Goal: Task Accomplishment & Management: Manage account settings

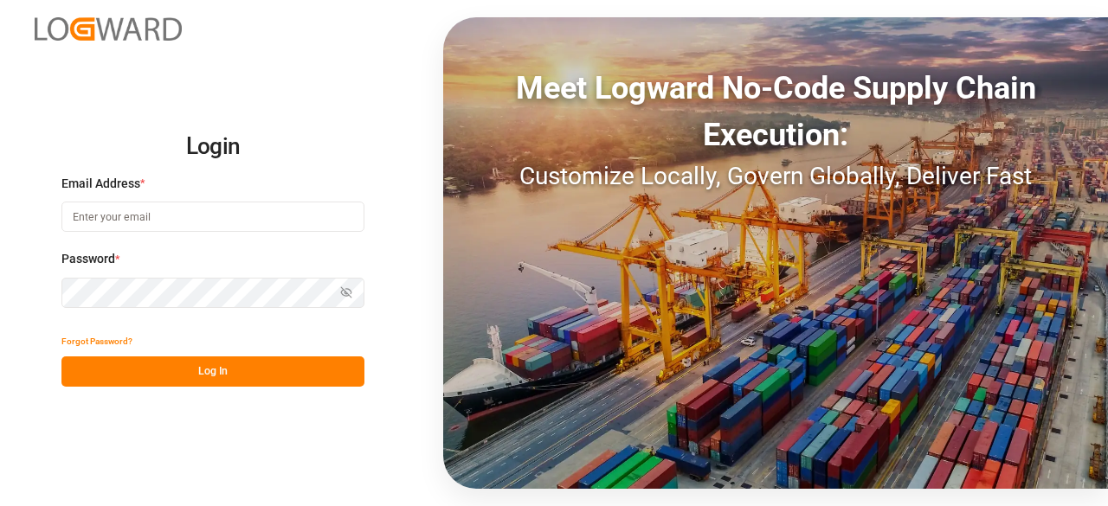
type input "sandra.alexander@jamindustries.com"
click at [294, 368] on button "Log In" at bounding box center [212, 372] width 303 height 30
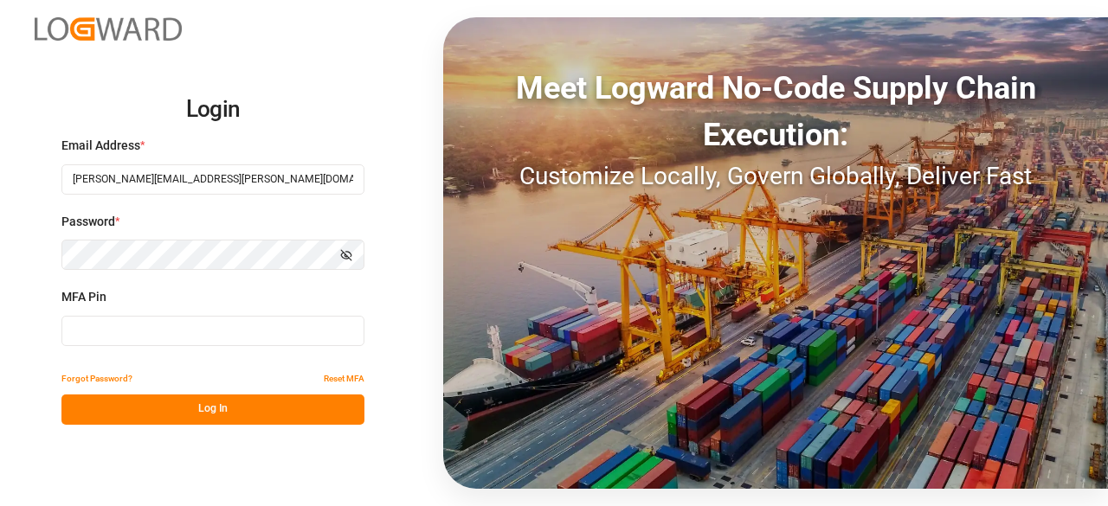
click at [285, 339] on input at bounding box center [212, 331] width 303 height 30
type input "569481"
click at [189, 406] on button "Log In" at bounding box center [212, 410] width 303 height 30
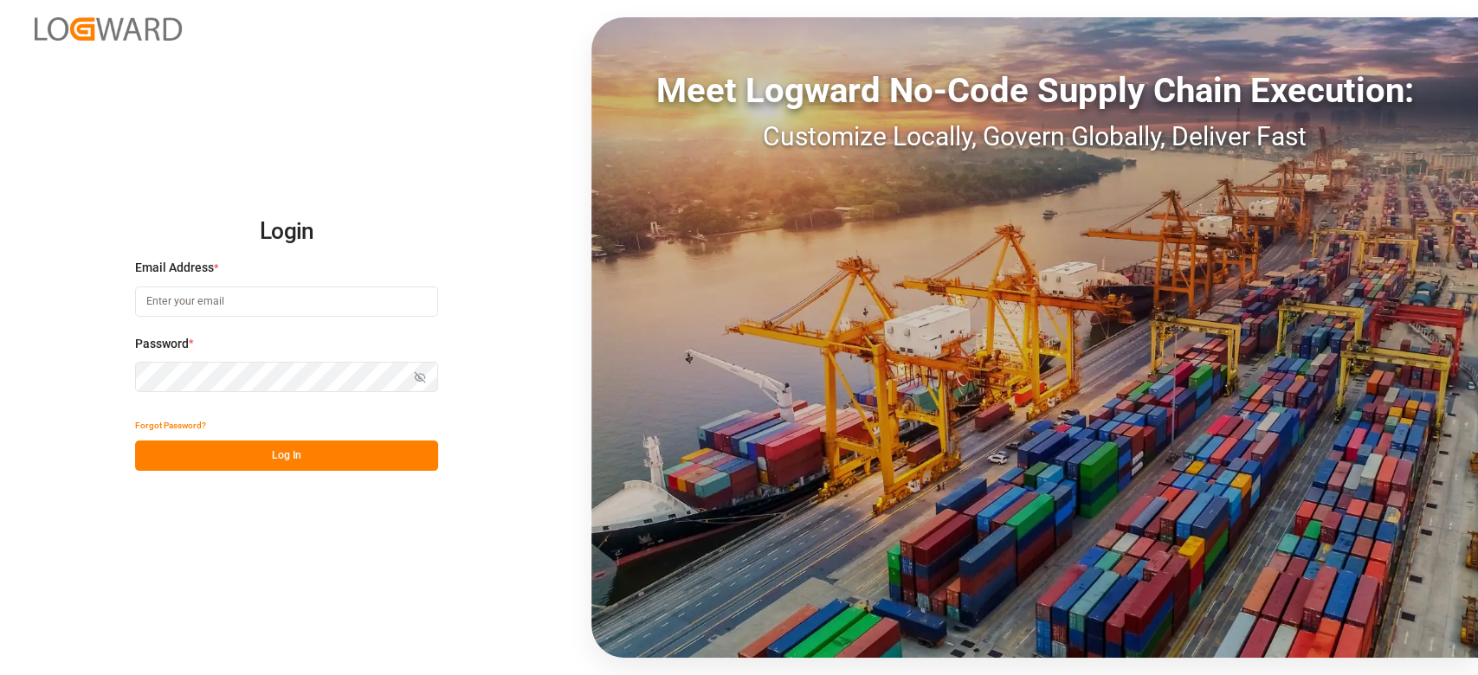
type input "[PERSON_NAME][EMAIL_ADDRESS][PERSON_NAME][DOMAIN_NAME]"
click at [274, 455] on button "Log In" at bounding box center [286, 456] width 303 height 30
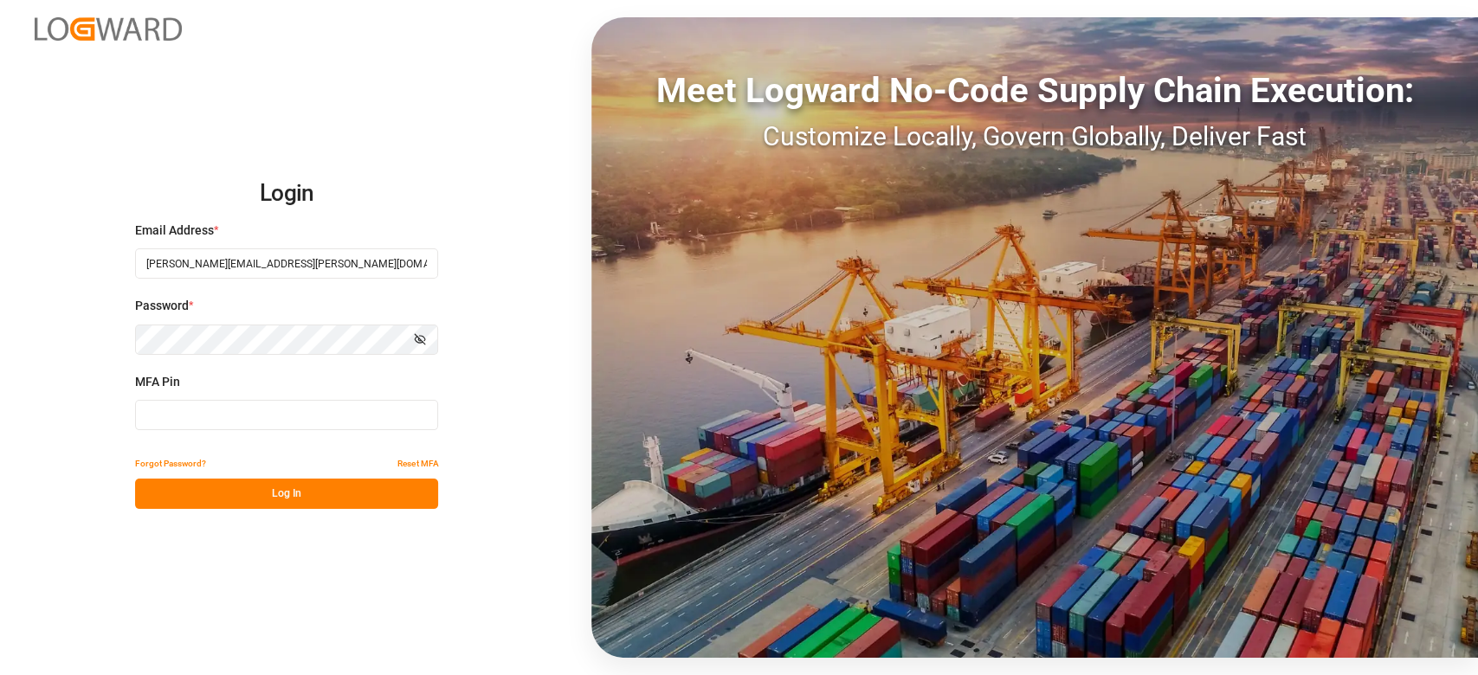
click at [253, 419] on input at bounding box center [286, 415] width 303 height 30
type input "605485"
click at [255, 486] on button "Log In" at bounding box center [286, 494] width 303 height 30
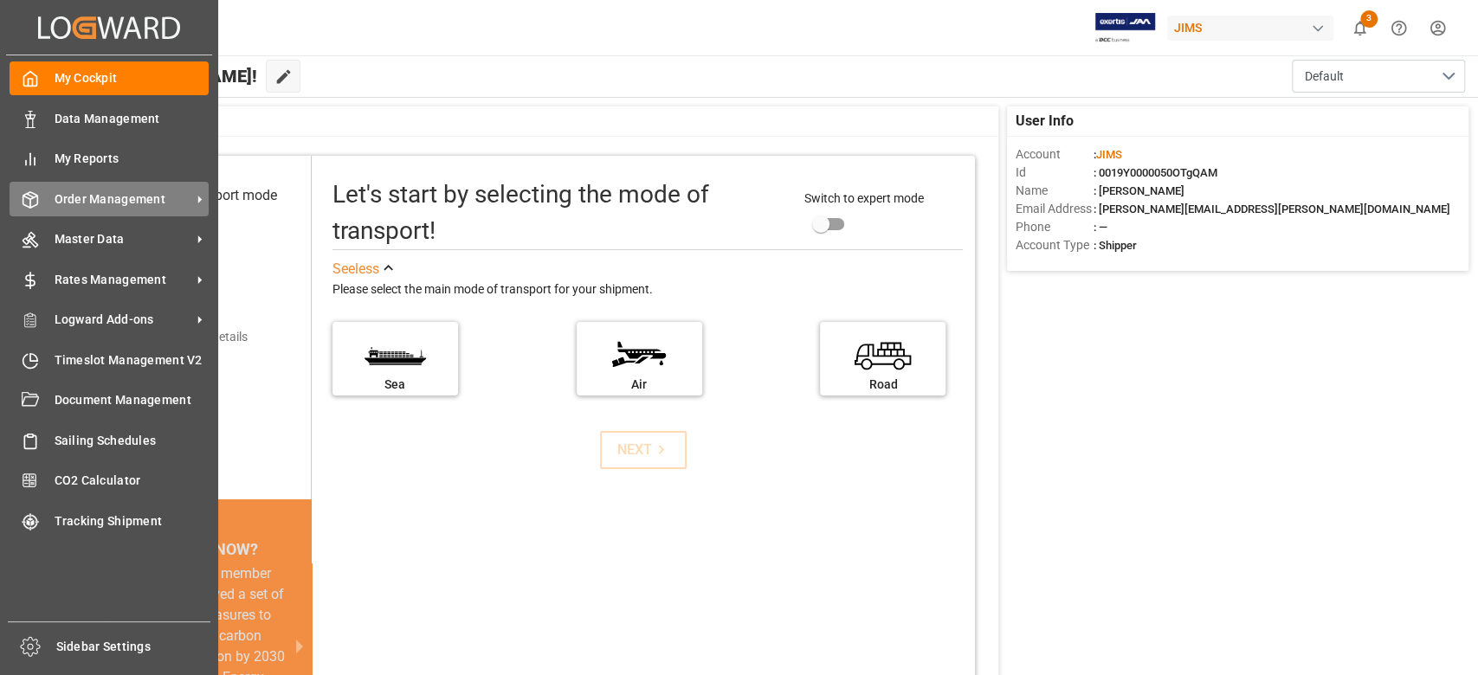
click at [132, 198] on span "Order Management" at bounding box center [123, 199] width 137 height 18
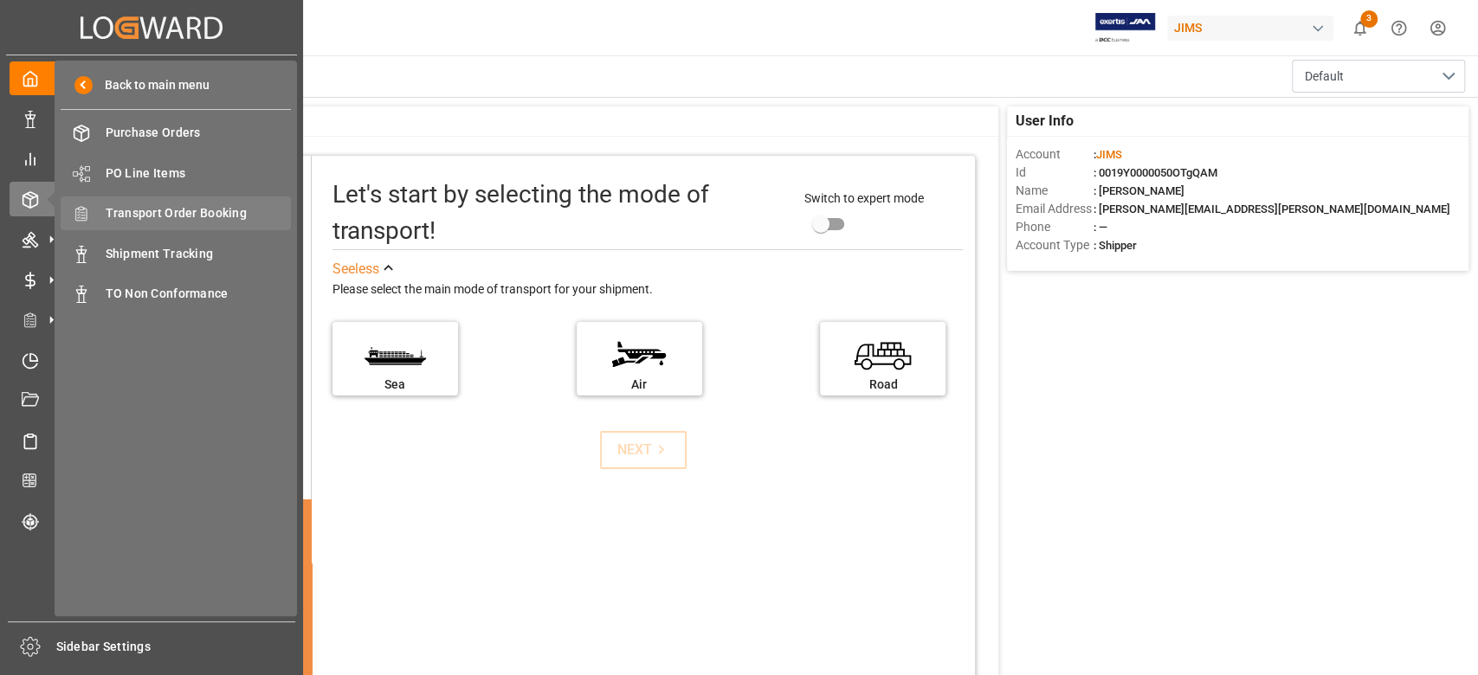
click at [215, 206] on span "Transport Order Booking" at bounding box center [199, 213] width 186 height 18
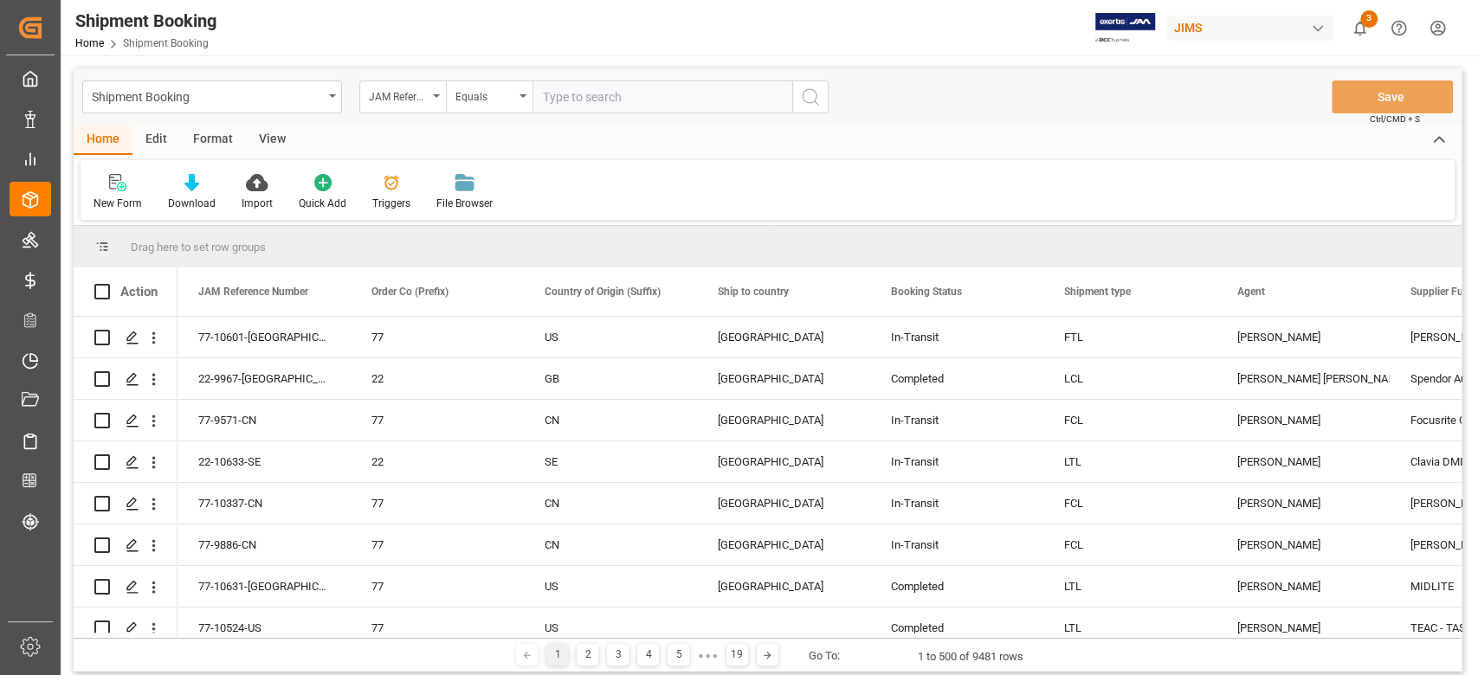
click at [596, 93] on input "text" at bounding box center [662, 97] width 260 height 33
type input "77-9839-CN"
click at [803, 101] on icon "search button" at bounding box center [810, 97] width 21 height 21
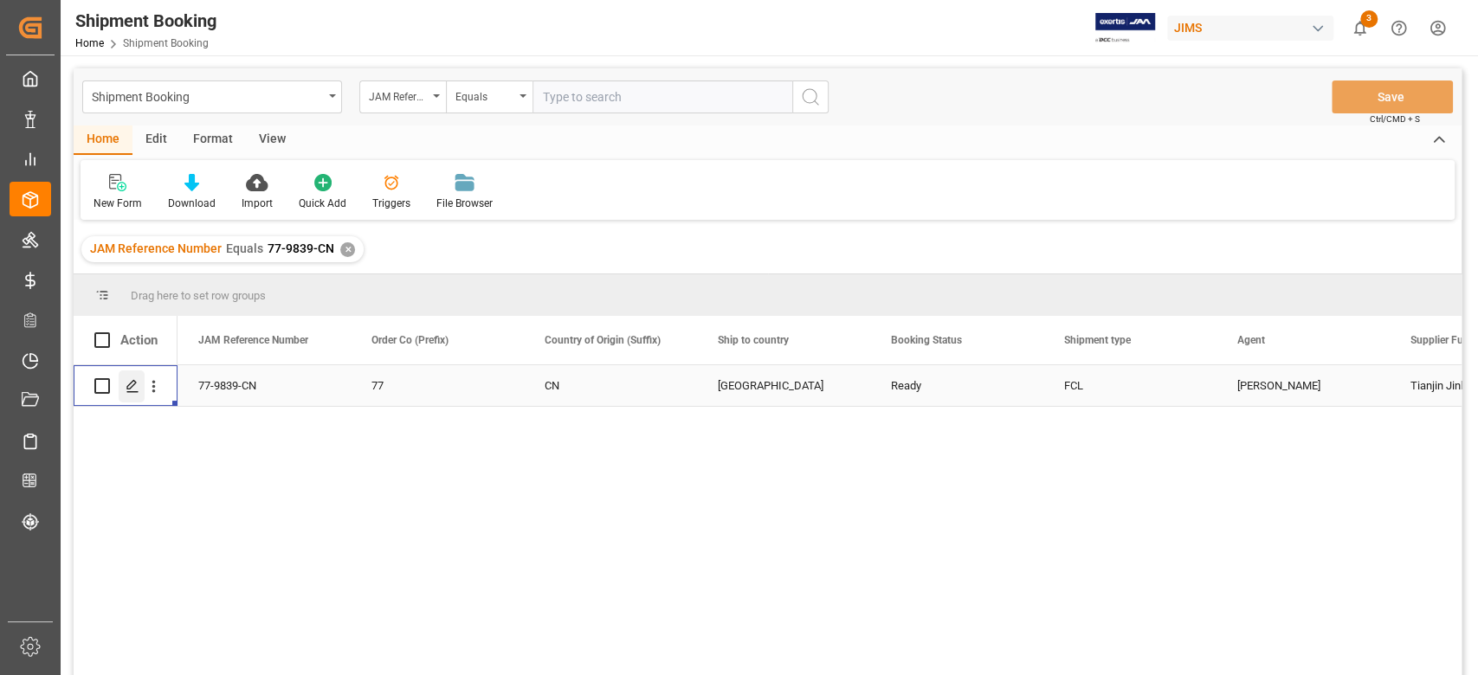
click at [132, 387] on icon "Press SPACE to select this row." at bounding box center [133, 386] width 14 height 14
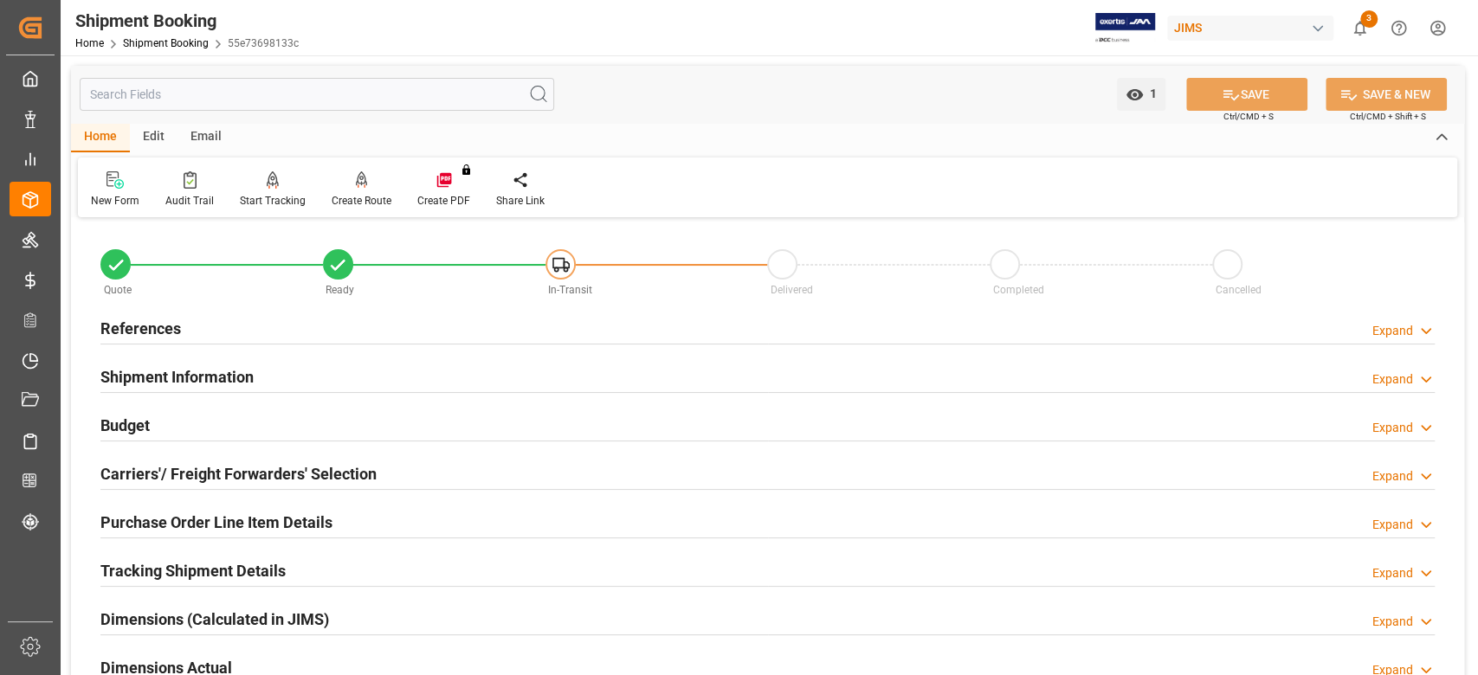
click at [211, 378] on h2 "Shipment Information" at bounding box center [176, 376] width 153 height 23
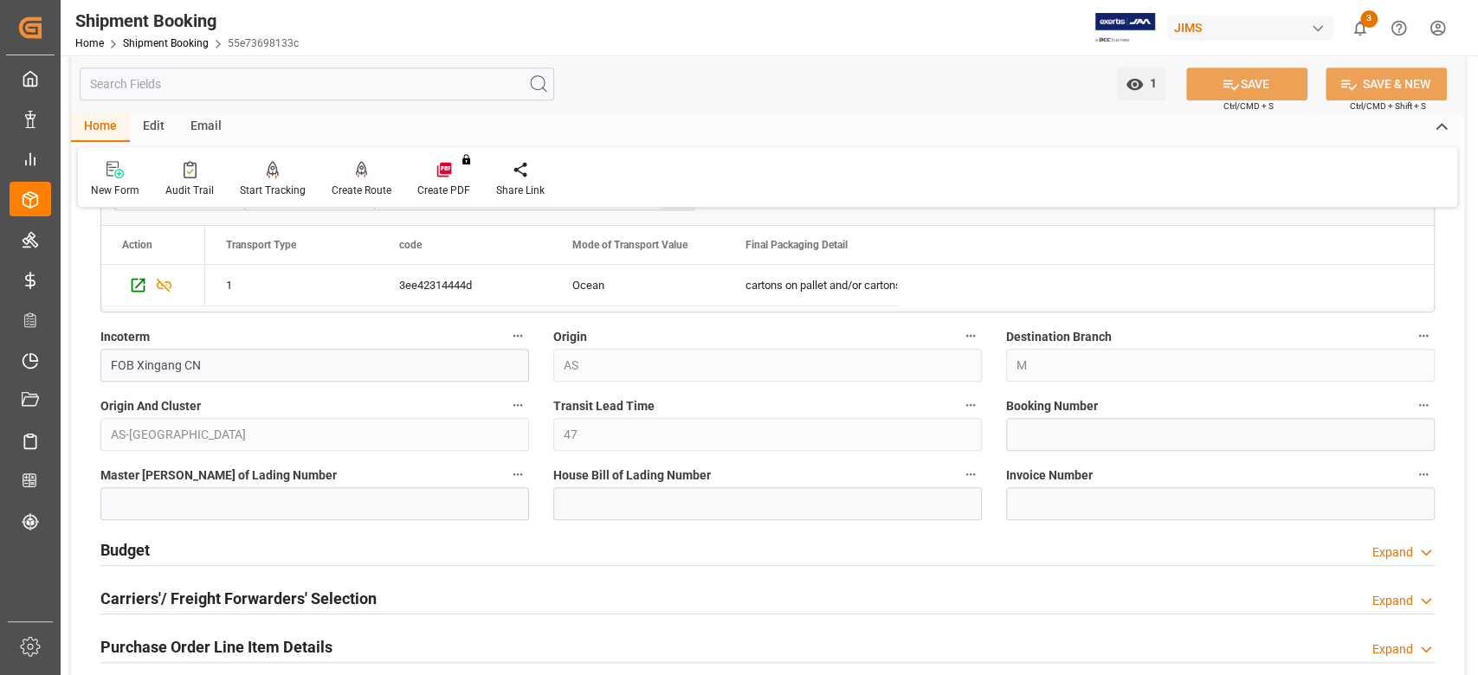
scroll to position [577, 0]
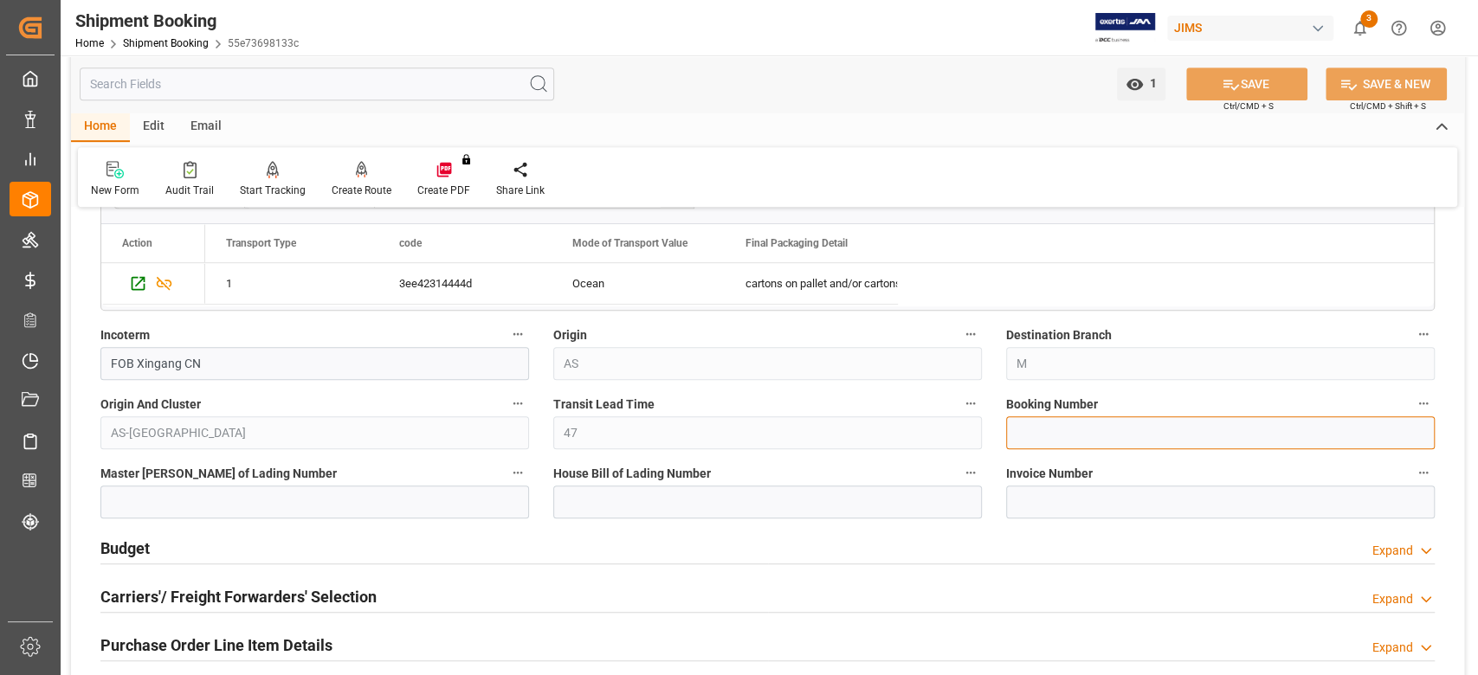
click at [1061, 439] on input at bounding box center [1220, 432] width 429 height 33
click at [1070, 438] on input "141500750101" at bounding box center [1220, 432] width 429 height 33
type input "141500750101"
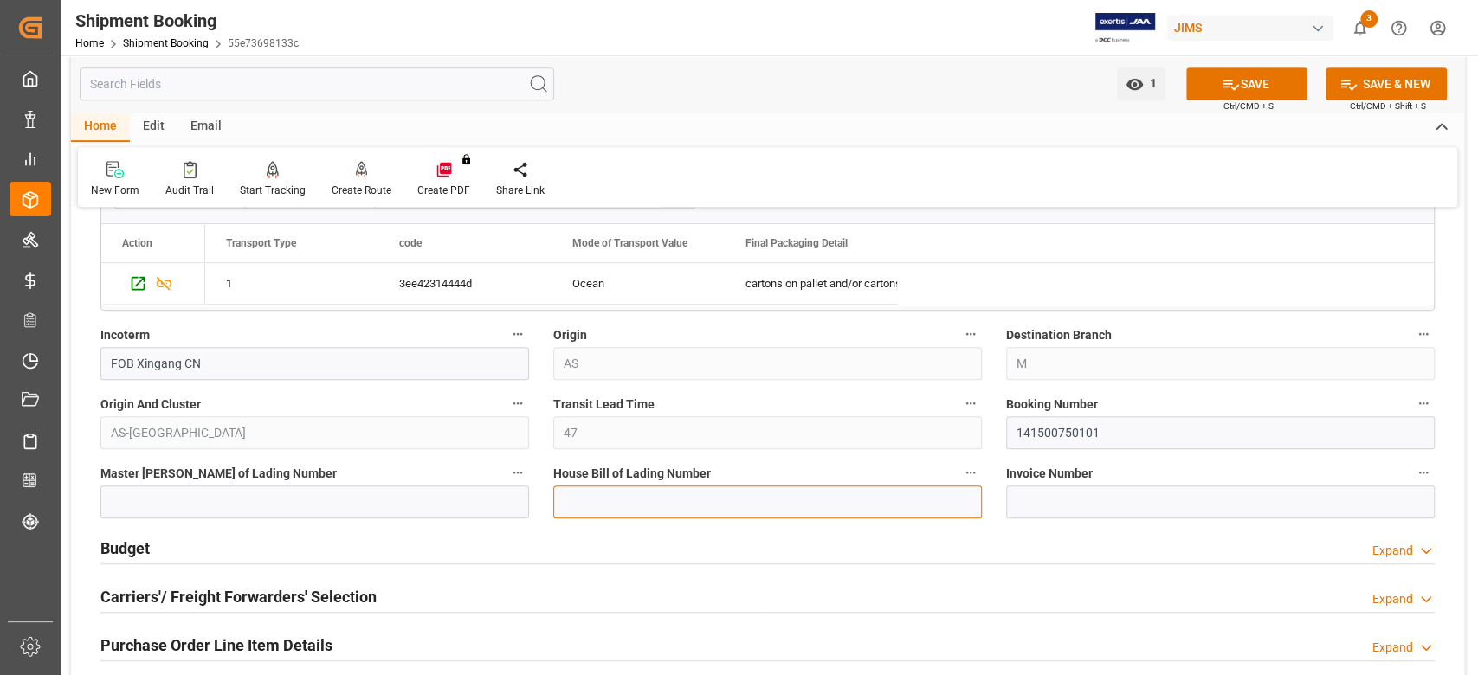
click at [833, 502] on input at bounding box center [767, 502] width 429 height 33
paste input "141500750101"
type input "141500750101"
click at [1203, 89] on button "SAVE" at bounding box center [1246, 84] width 121 height 33
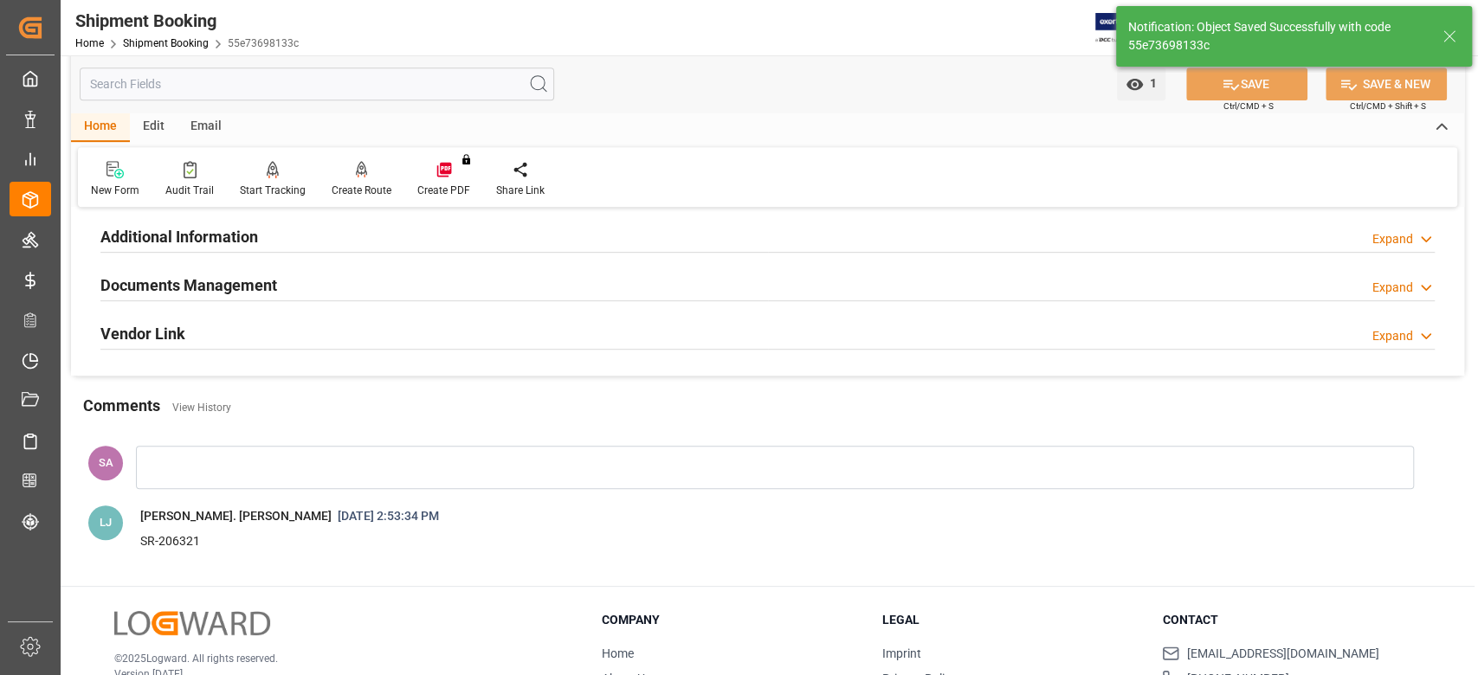
scroll to position [0, 0]
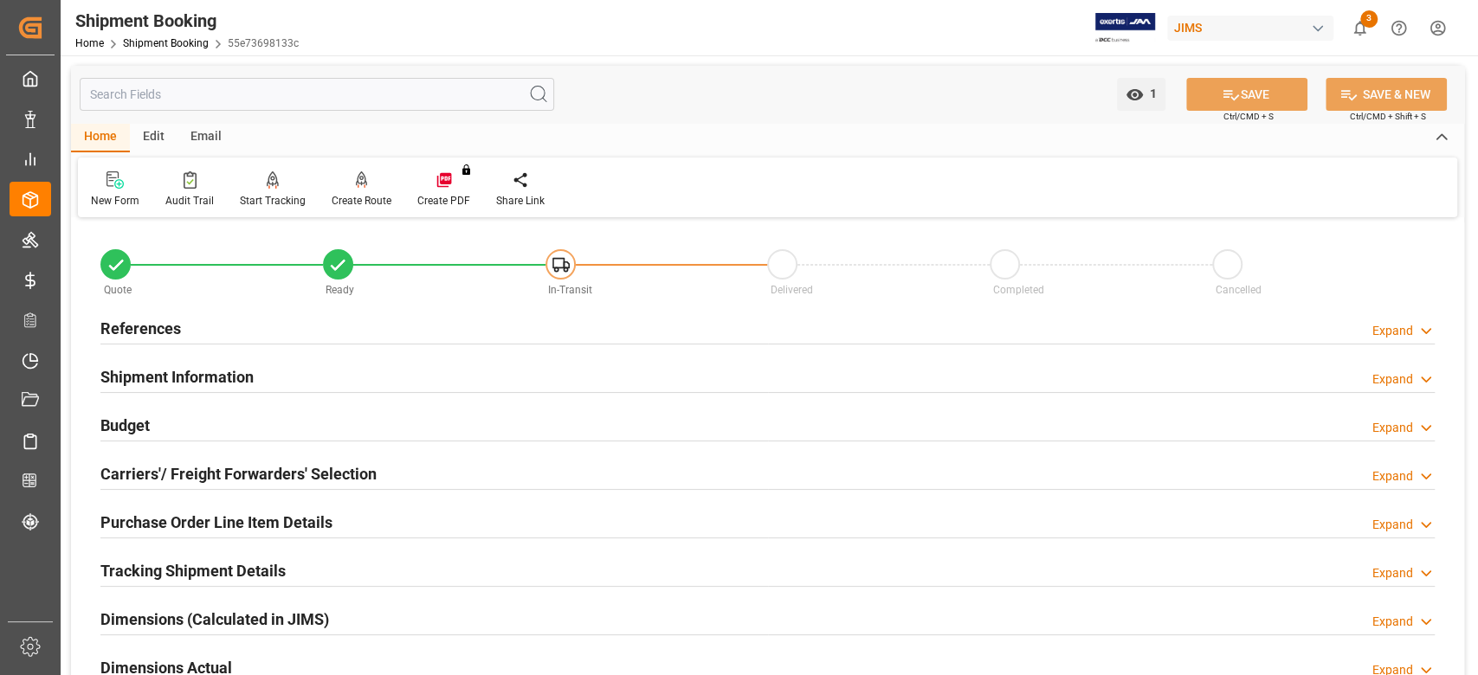
click at [261, 565] on h2 "Tracking Shipment Details" at bounding box center [192, 570] width 185 height 23
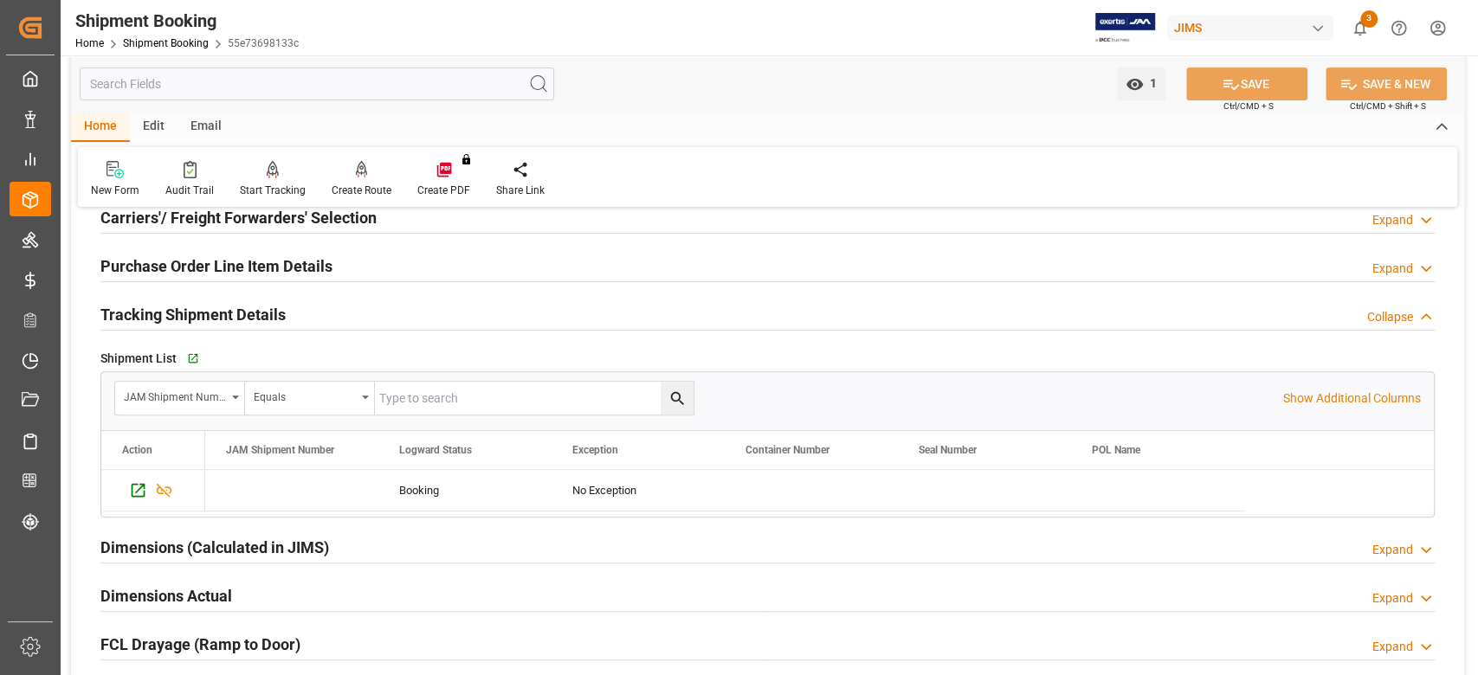
scroll to position [346, 0]
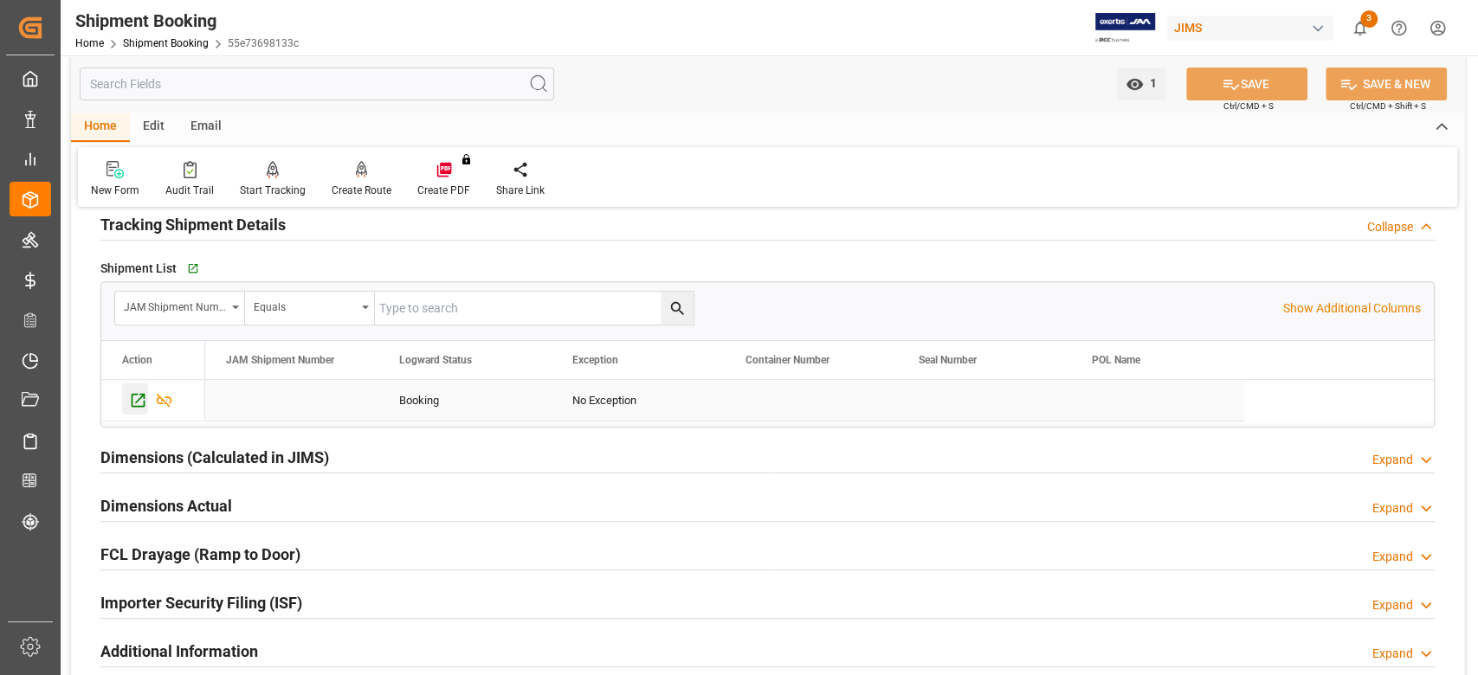
click at [135, 402] on icon "Press SPACE to select this row." at bounding box center [139, 401] width 14 height 14
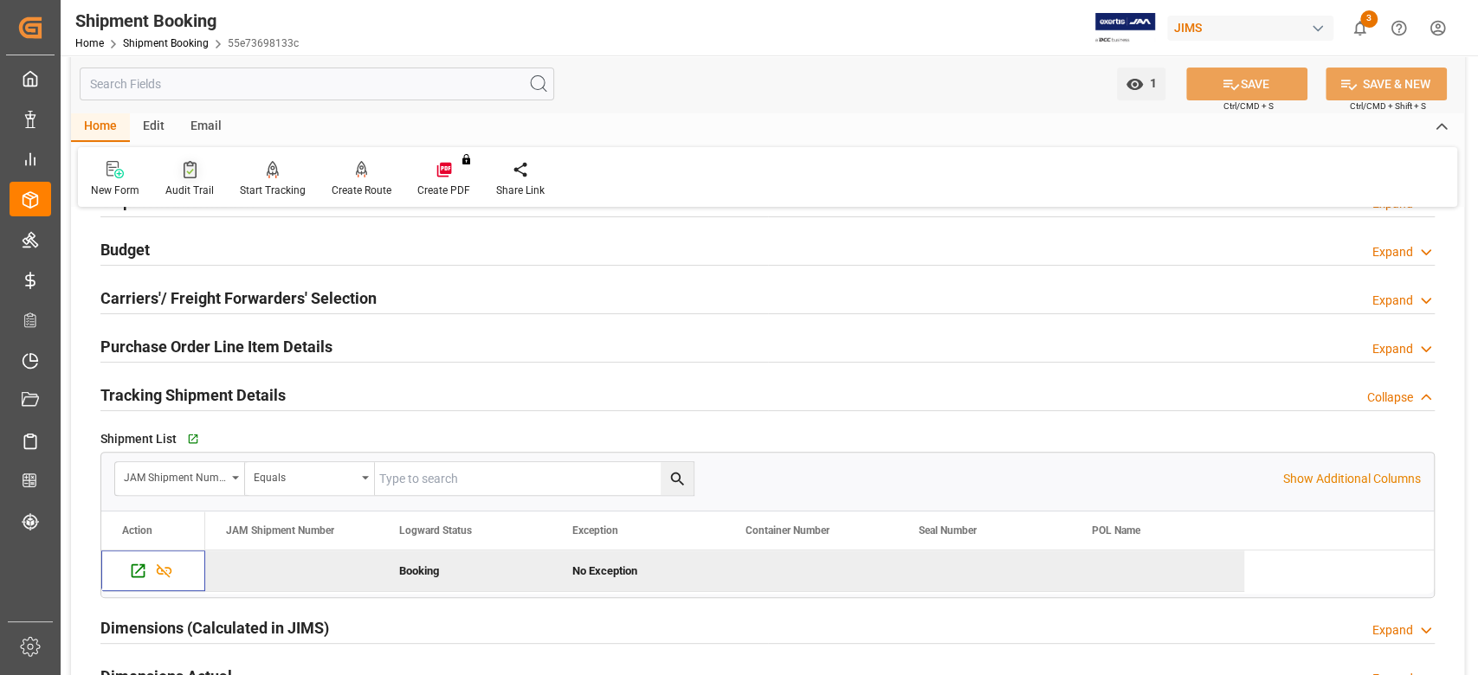
scroll to position [461, 0]
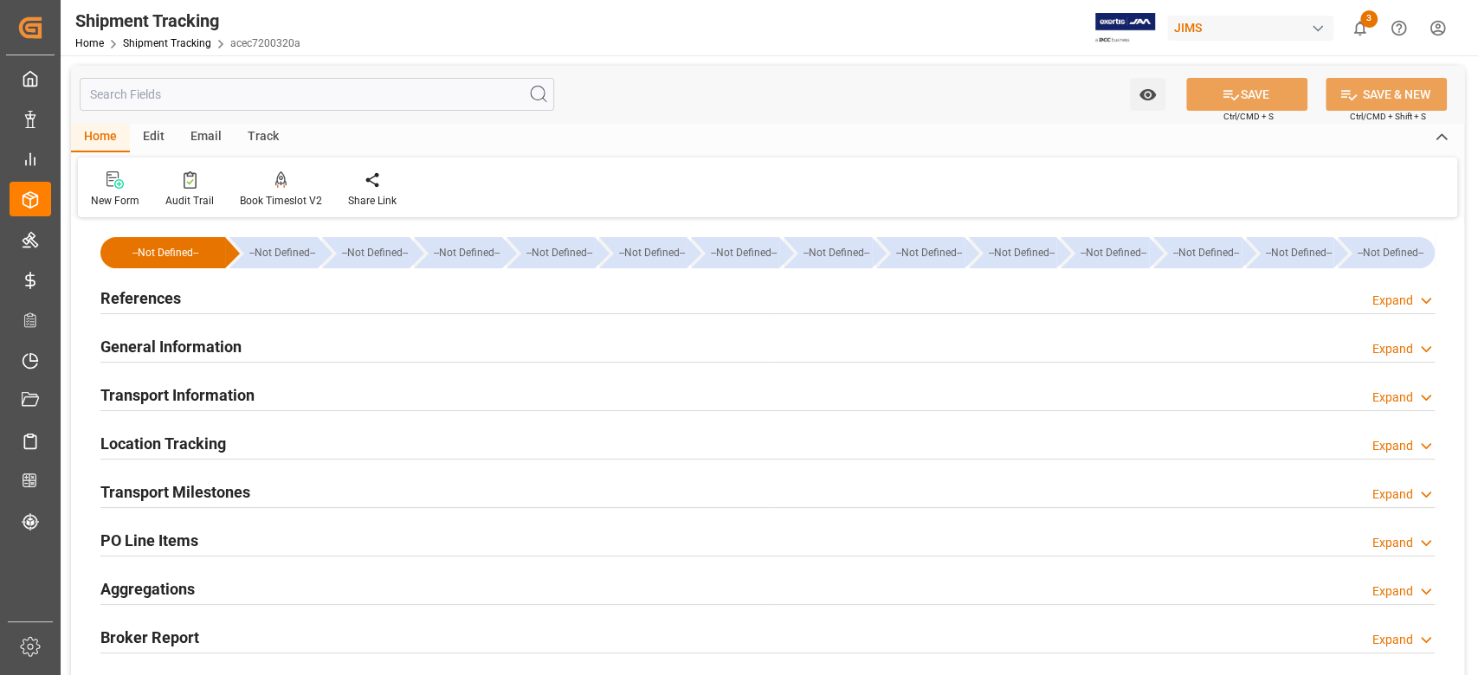
click at [151, 290] on h2 "References" at bounding box center [140, 298] width 81 height 23
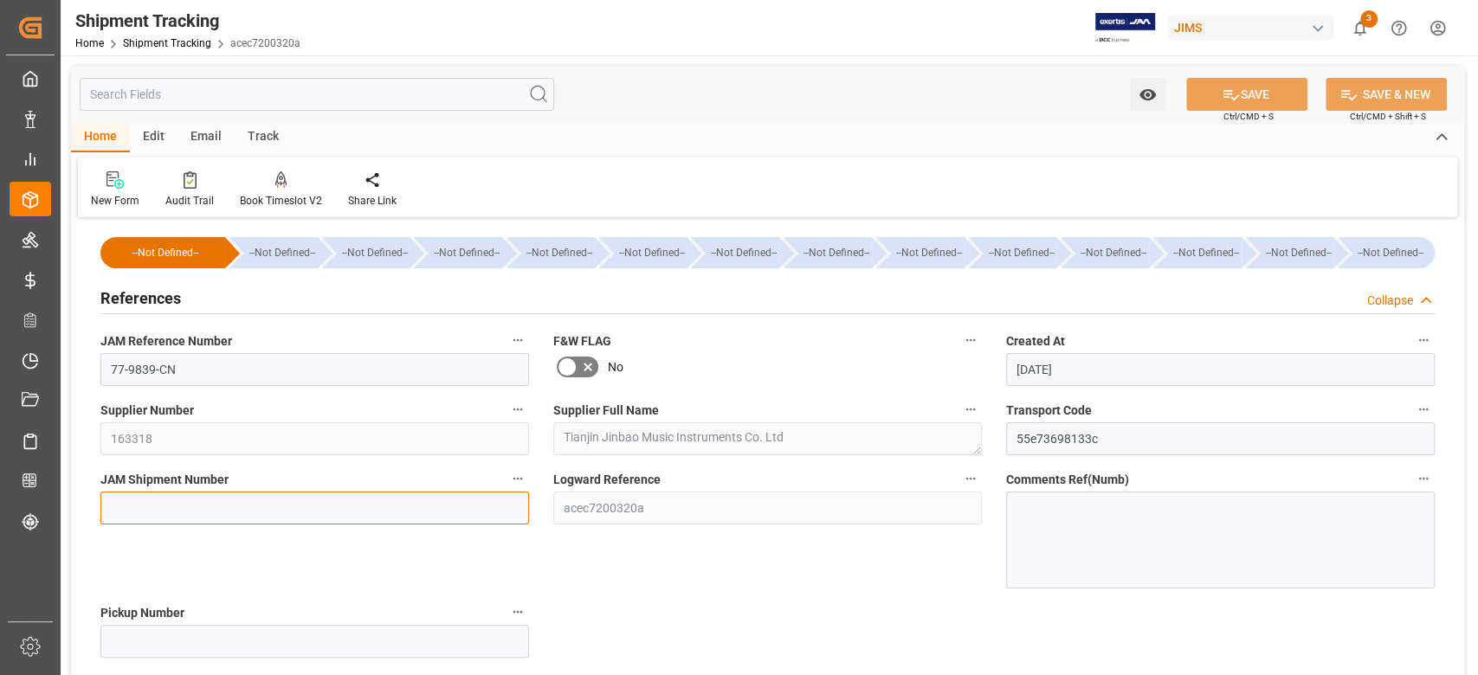
click at [164, 503] on input at bounding box center [314, 508] width 429 height 33
paste input "72671"
type input "72671"
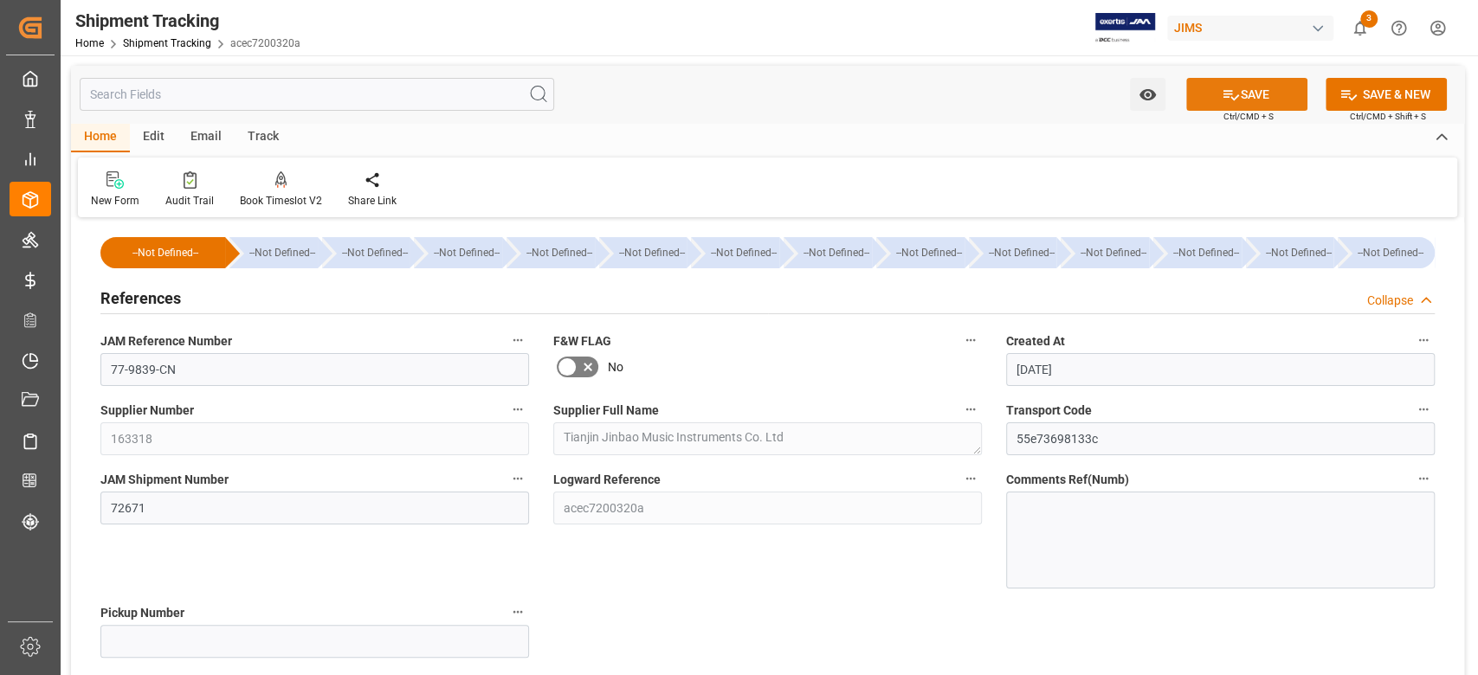
click at [1223, 94] on icon at bounding box center [1231, 95] width 16 height 10
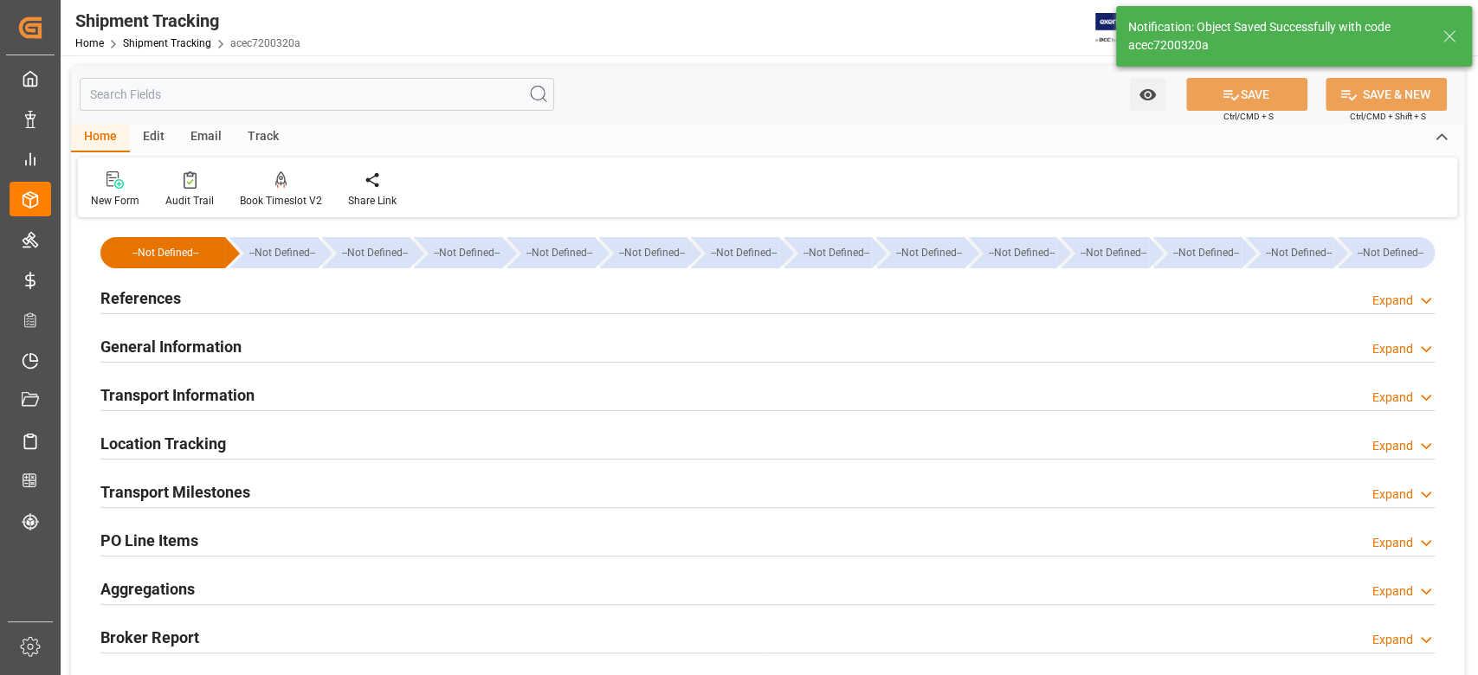
click at [215, 495] on h2 "Transport Milestones" at bounding box center [175, 491] width 150 height 23
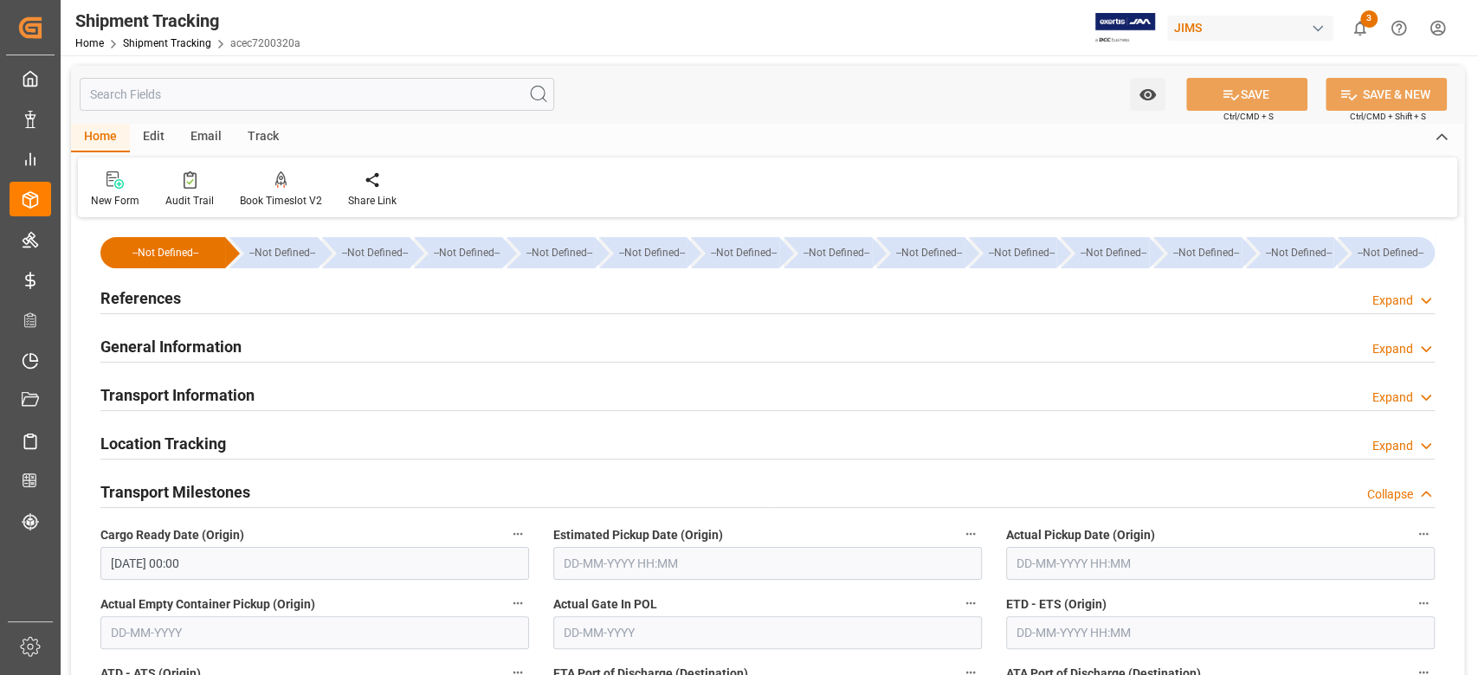
click at [626, 559] on input "text" at bounding box center [767, 563] width 429 height 33
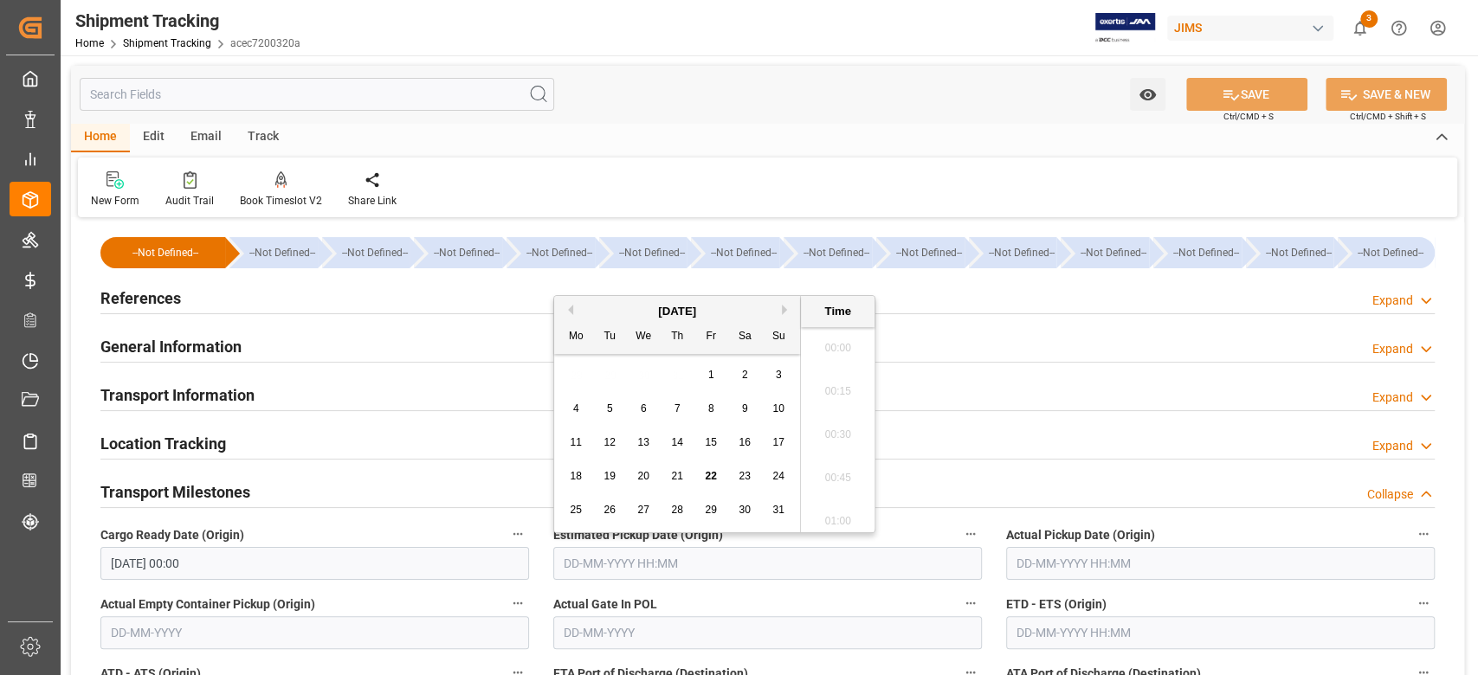
scroll to position [1390, 0]
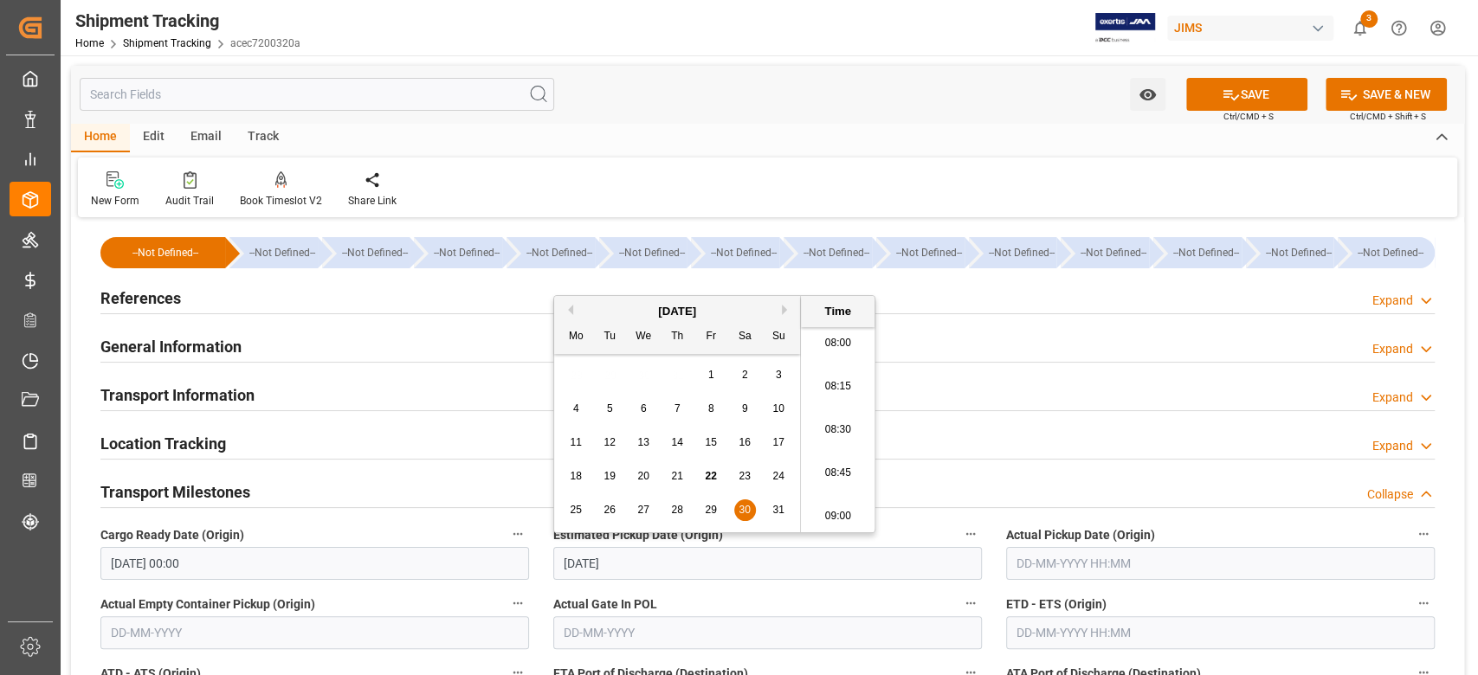
click at [1101, 568] on input "text" at bounding box center [1220, 563] width 429 height 33
type input "30-08-2025 00:00"
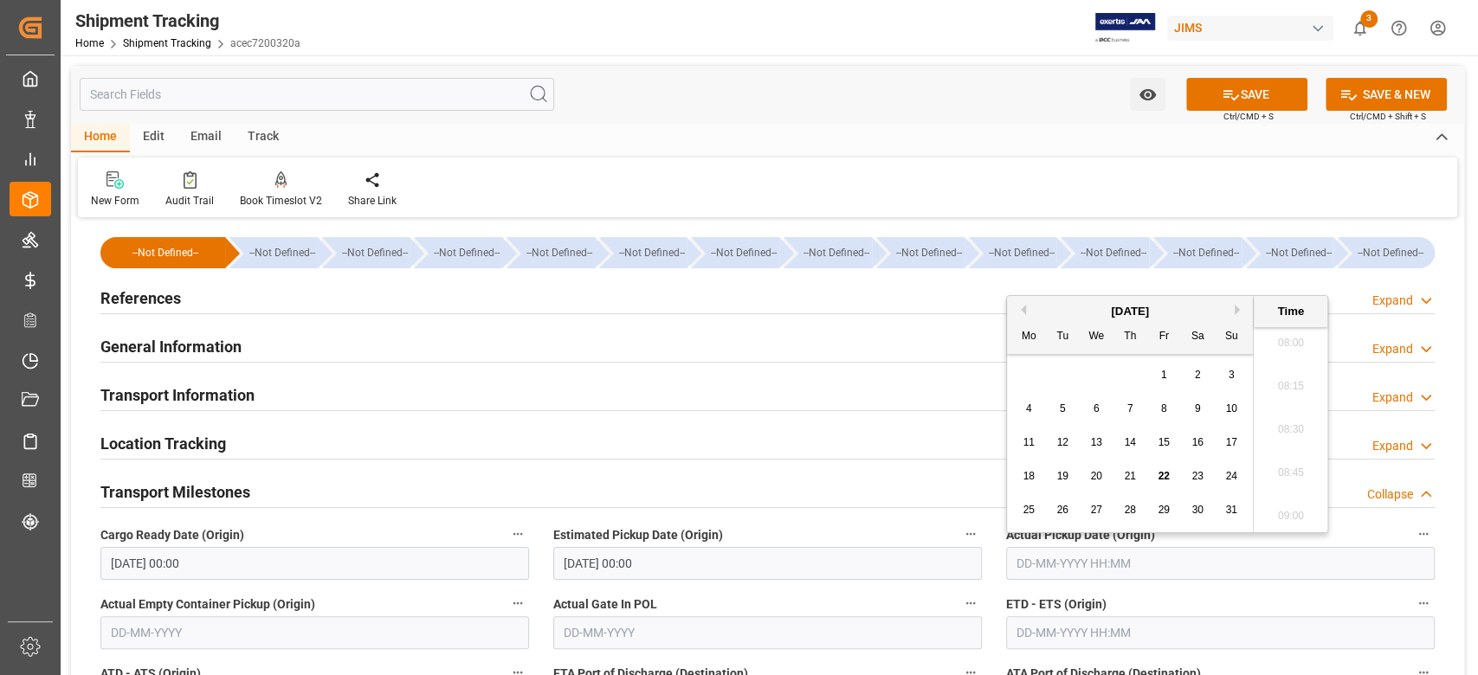
click at [1085, 625] on input "text" at bounding box center [1220, 632] width 429 height 33
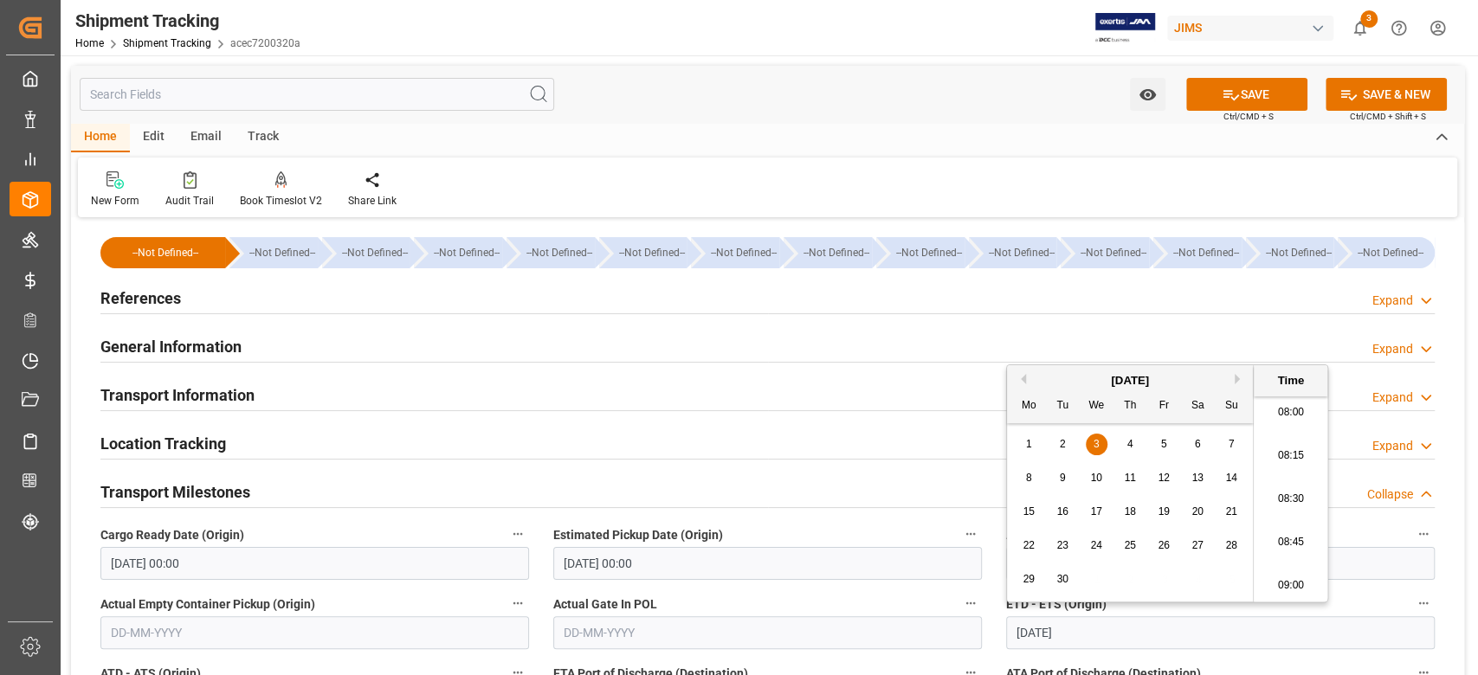
click at [889, 481] on div "Transport Milestones Collapse" at bounding box center [767, 490] width 1334 height 33
type input "03-09-2025 00:00"
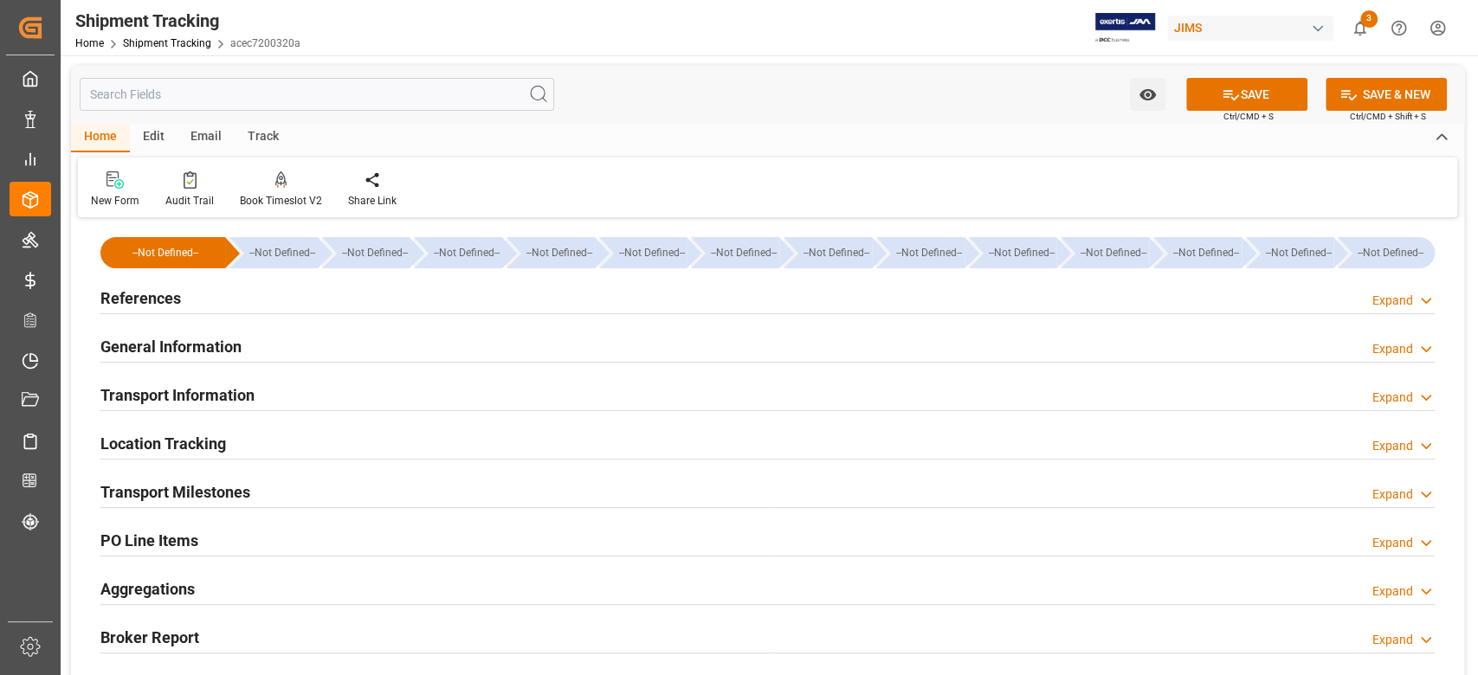
click at [239, 497] on h2 "Transport Milestones" at bounding box center [175, 491] width 150 height 23
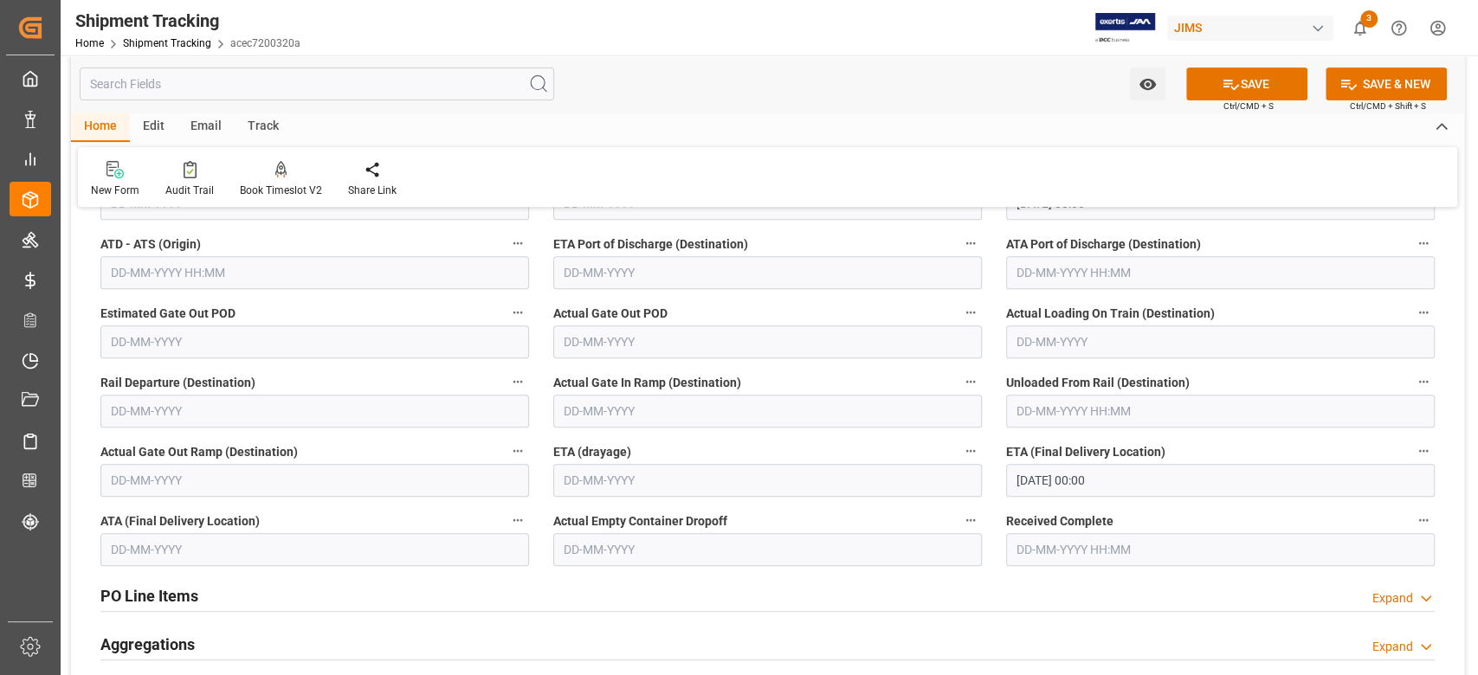
scroll to position [461, 0]
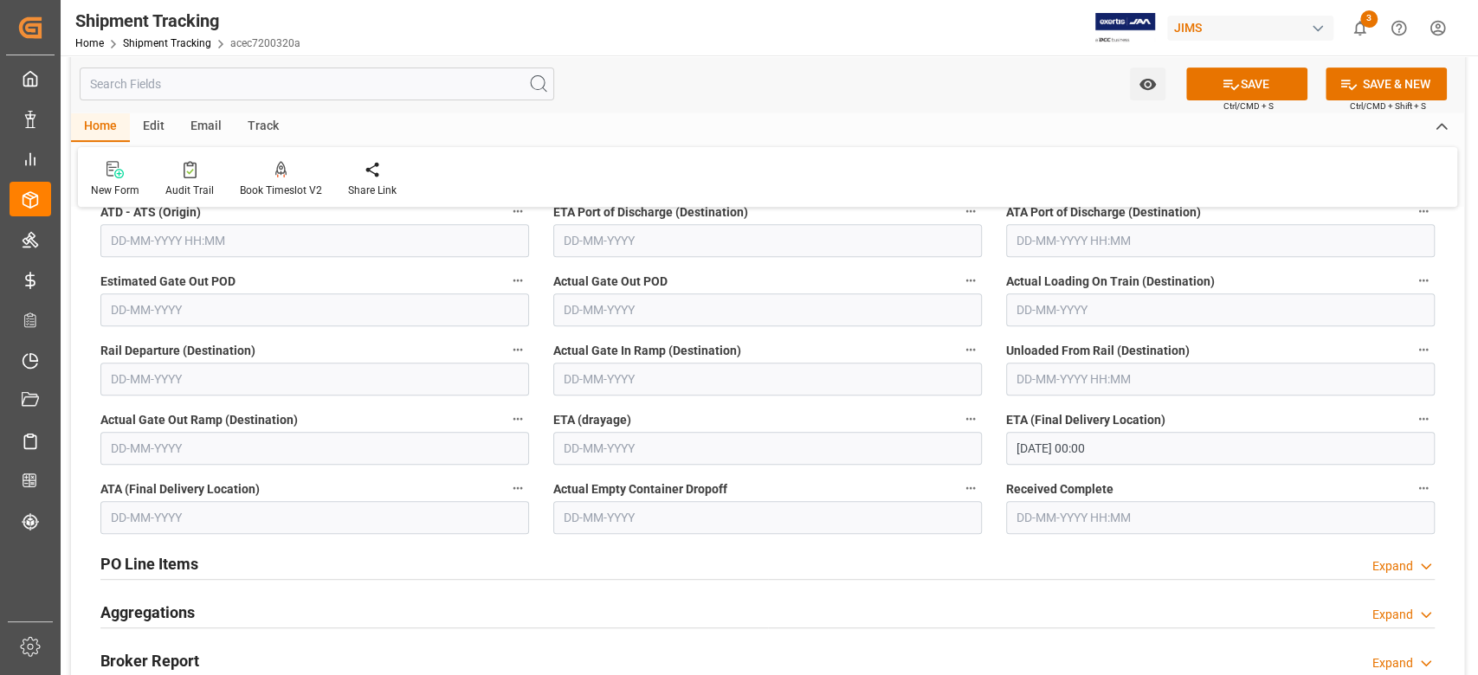
click at [1235, 457] on input "15-10-2025 00:00" at bounding box center [1220, 448] width 429 height 33
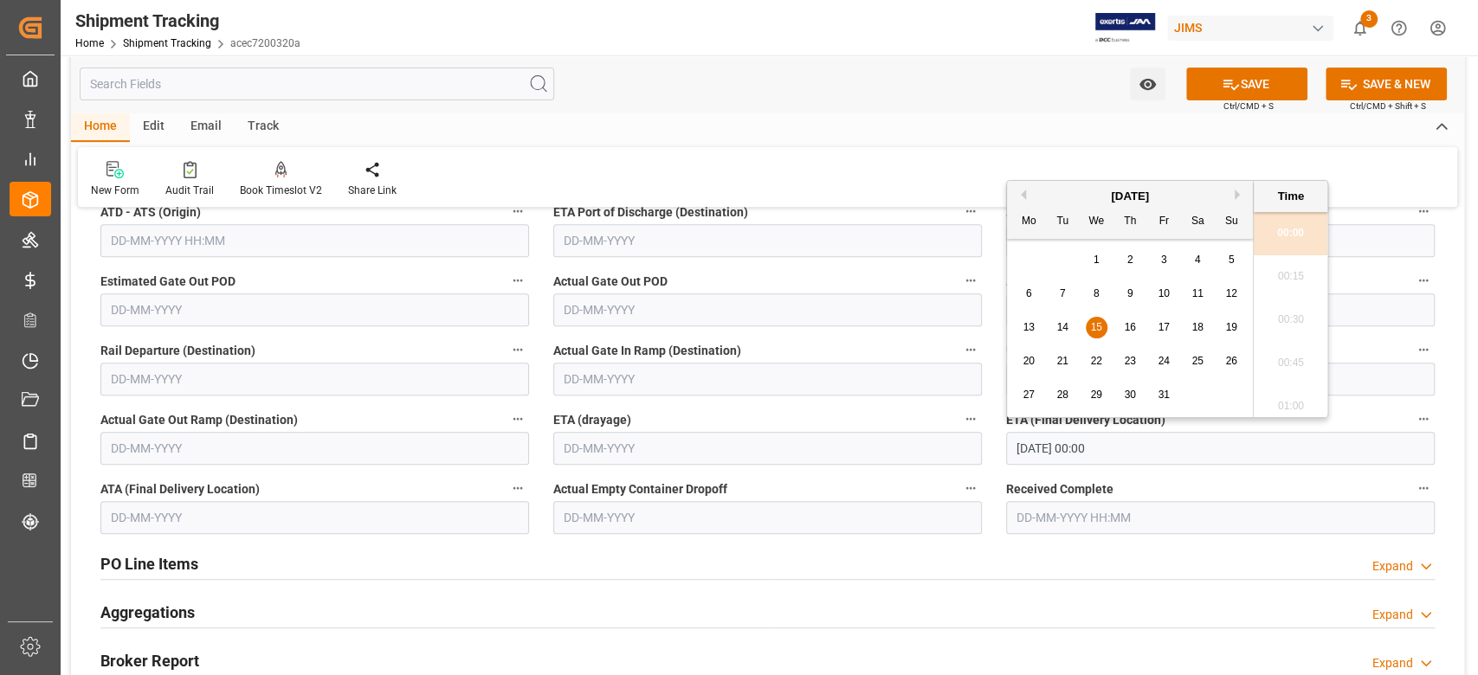
click at [1026, 193] on div "October 2025" at bounding box center [1130, 196] width 246 height 17
click at [987, 570] on div "PO Line Items Expand" at bounding box center [767, 562] width 1334 height 33
click at [1163, 441] on input "15-10-2025 00:00" at bounding box center [1220, 448] width 429 height 33
click at [1048, 448] on input "15-10-2025 00:00" at bounding box center [1220, 448] width 429 height 33
click at [1031, 326] on span "13" at bounding box center [1027, 327] width 11 height 12
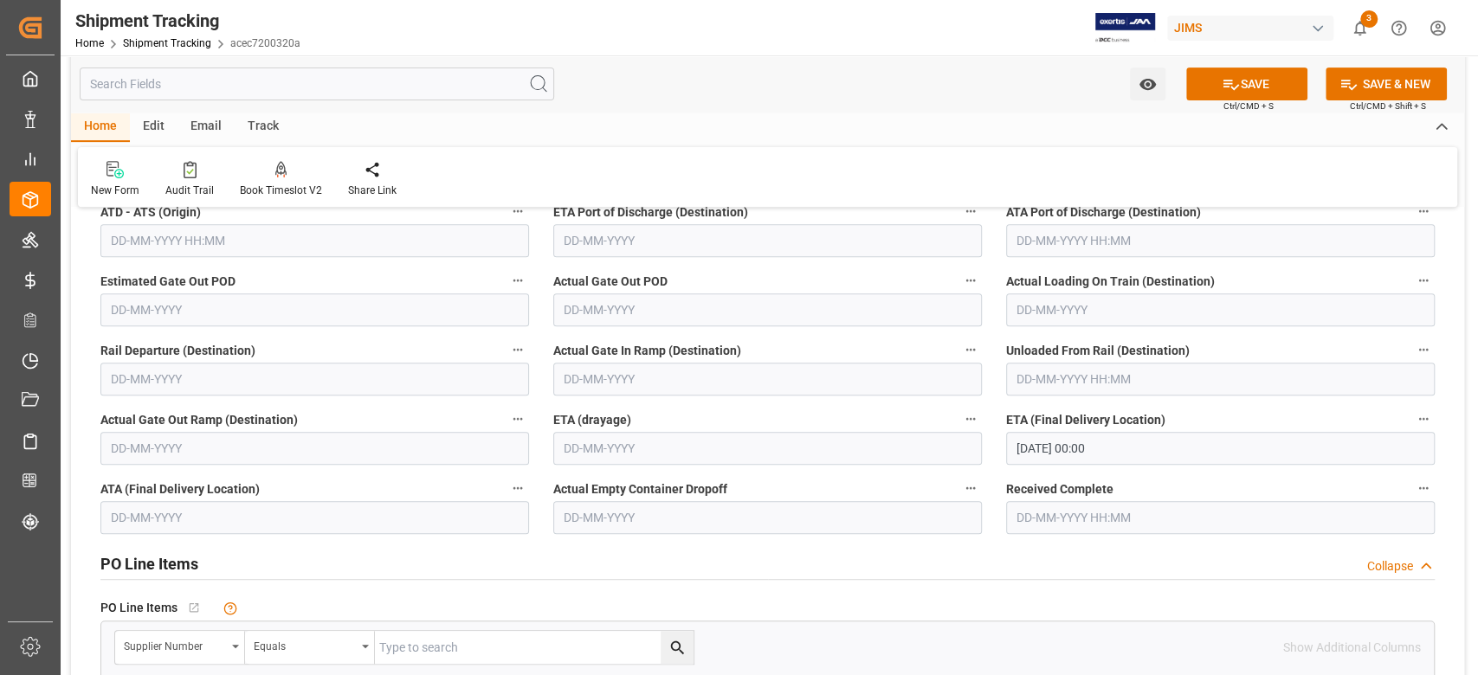
click at [1234, 571] on div "PO Line Items Collapse" at bounding box center [767, 562] width 1334 height 33
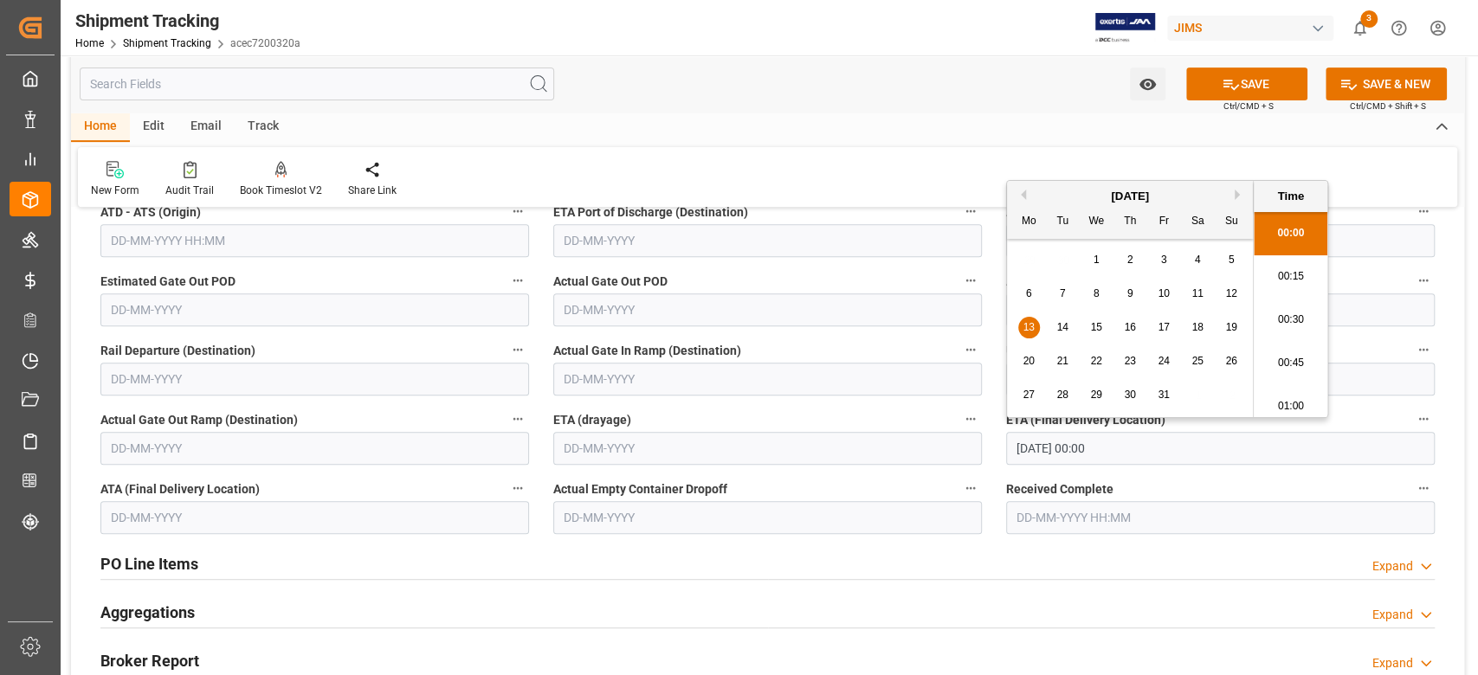
click at [1129, 441] on input "13-10-2025 00:00" at bounding box center [1220, 448] width 429 height 33
click at [1070, 330] on div "14" at bounding box center [1063, 328] width 22 height 21
type input "14-10-2025 00:00"
click at [1279, 81] on button "SAVE" at bounding box center [1246, 84] width 121 height 33
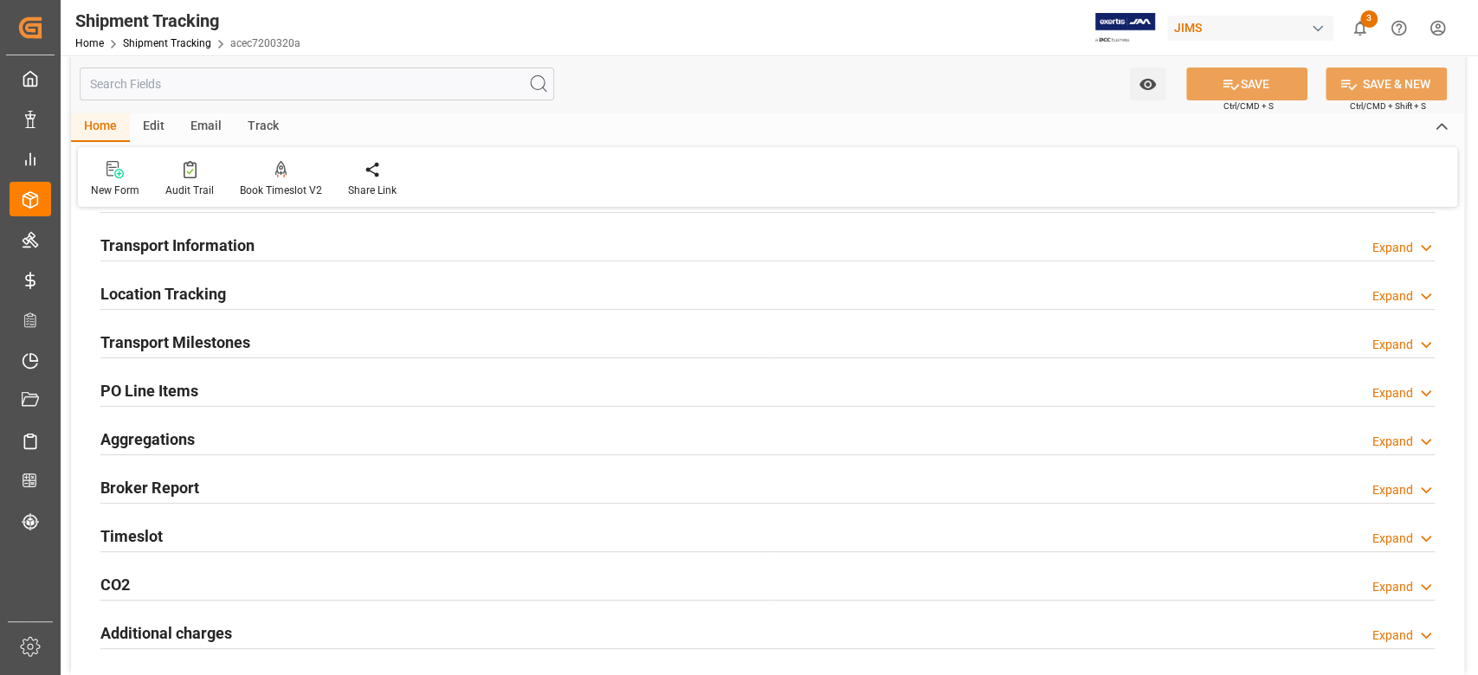
scroll to position [0, 0]
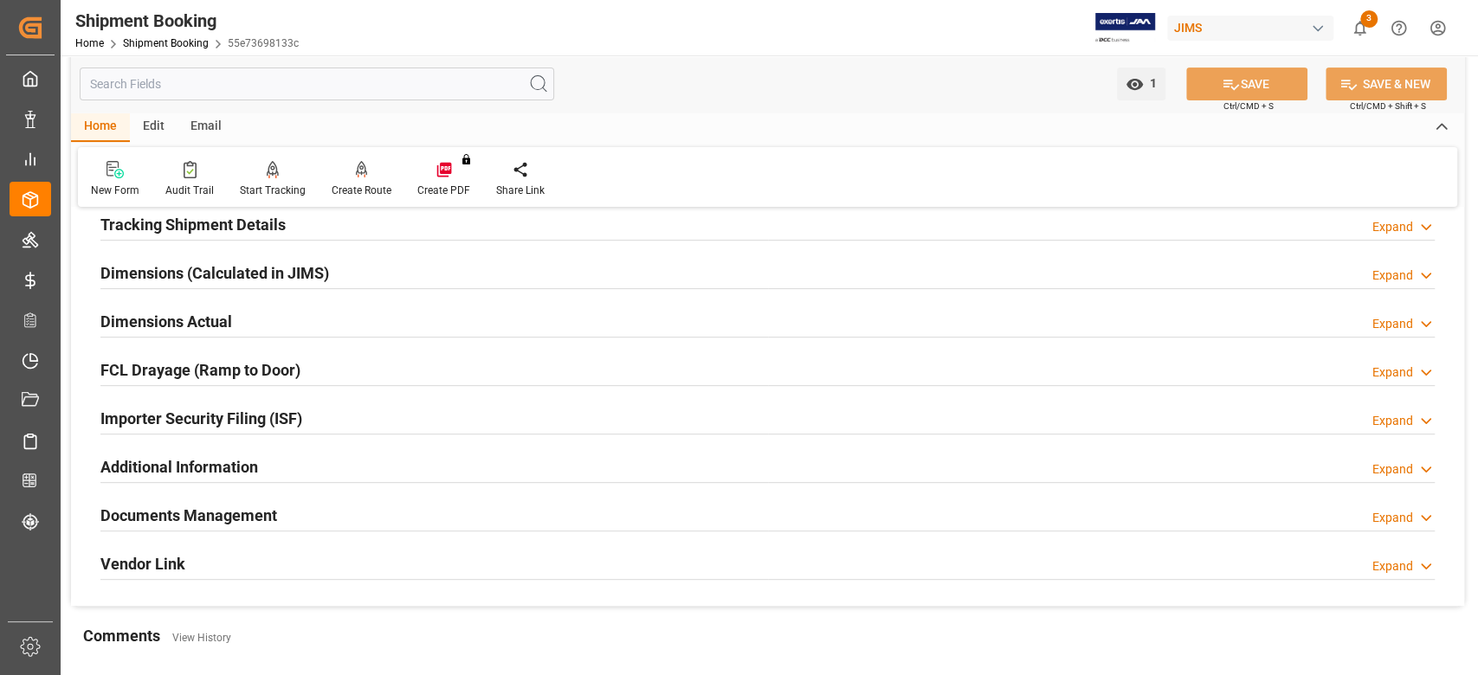
scroll to position [230, 0]
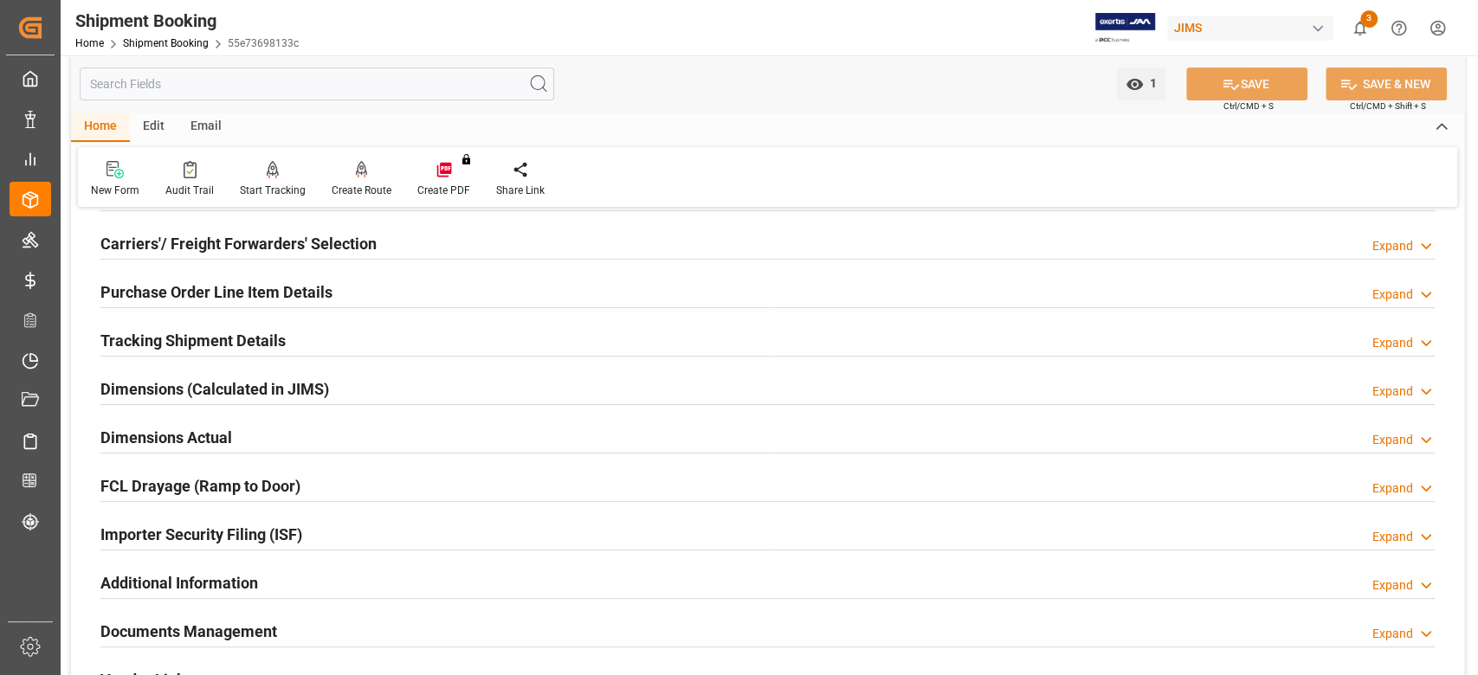
drag, startPoint x: 190, startPoint y: 349, endPoint x: 202, endPoint y: 350, distance: 11.3
click at [190, 349] on h2 "Tracking Shipment Details" at bounding box center [192, 340] width 185 height 23
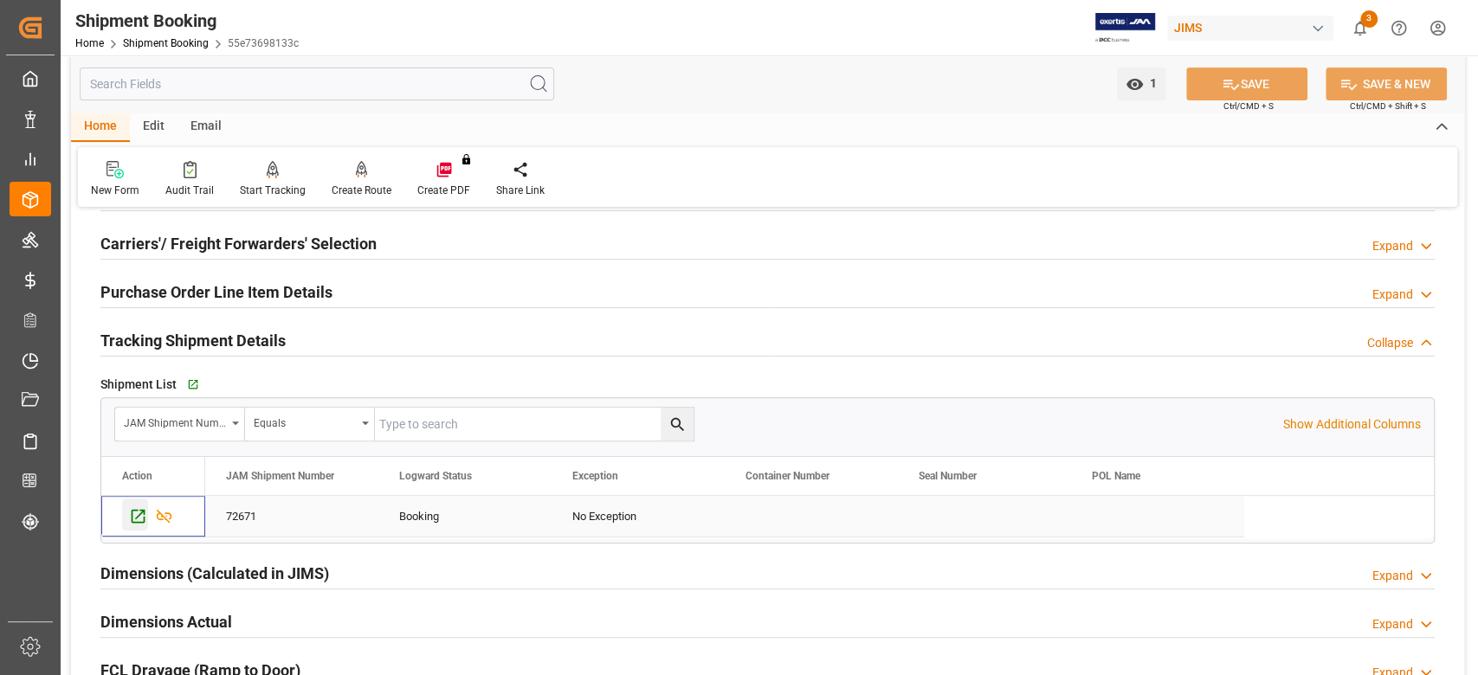
click at [138, 518] on icon "Press SPACE to select this row." at bounding box center [138, 516] width 18 height 18
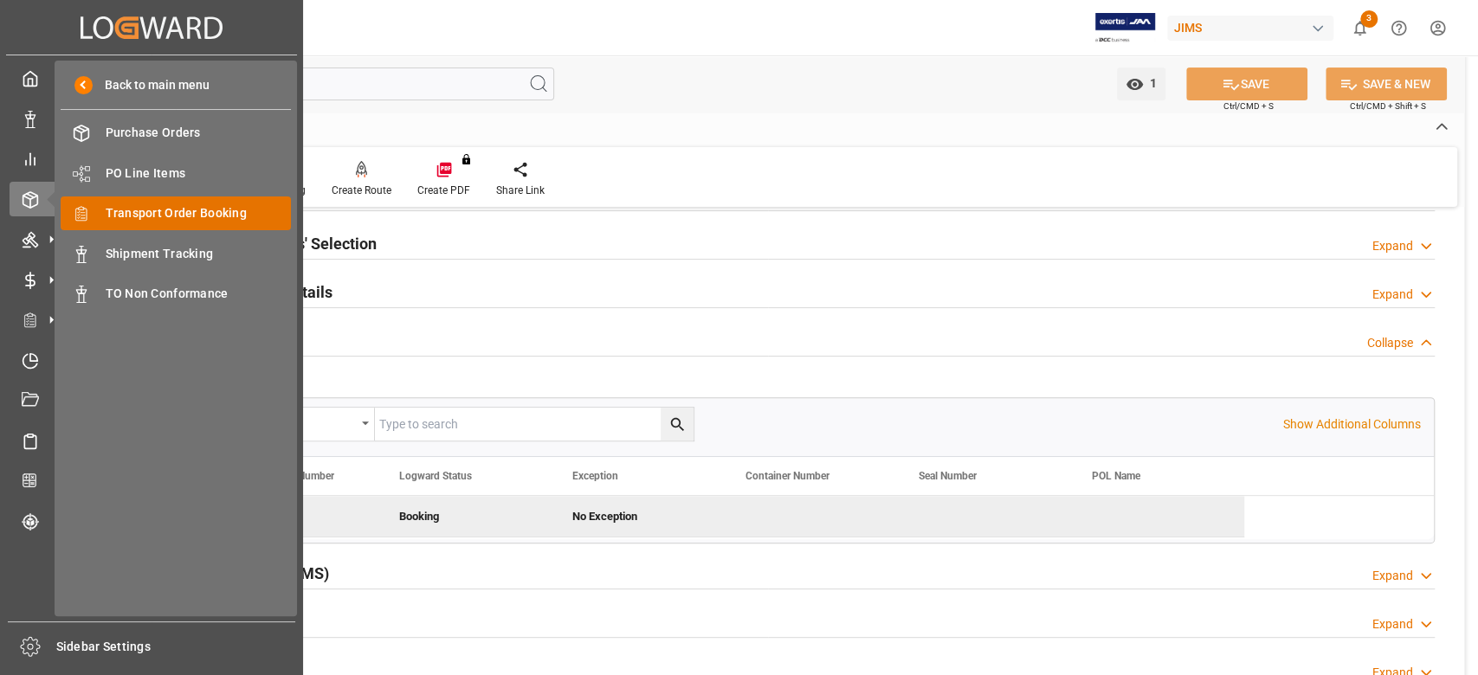
click at [222, 217] on span "Transport Order Booking" at bounding box center [199, 213] width 186 height 18
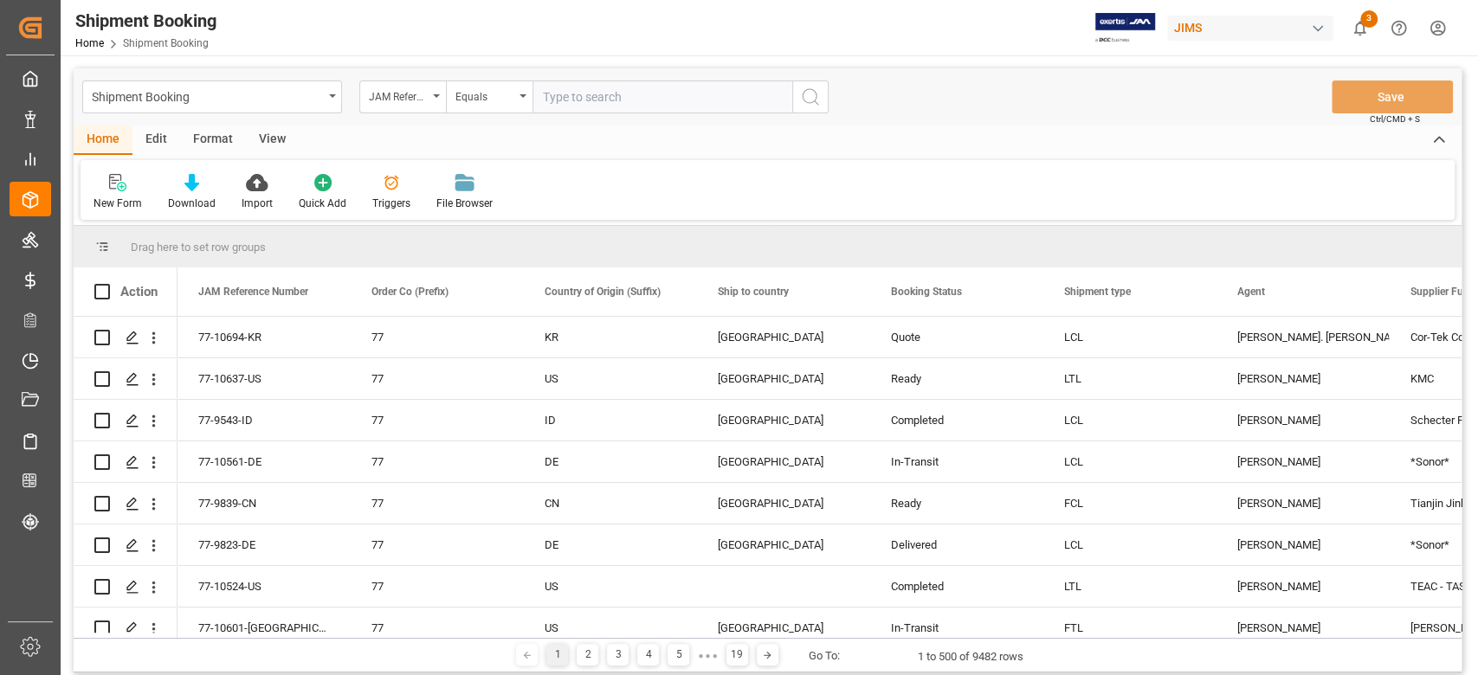
click at [590, 95] on input "text" at bounding box center [662, 97] width 260 height 33
type input "77-7739-CN"
click at [803, 99] on circle "search button" at bounding box center [810, 96] width 14 height 14
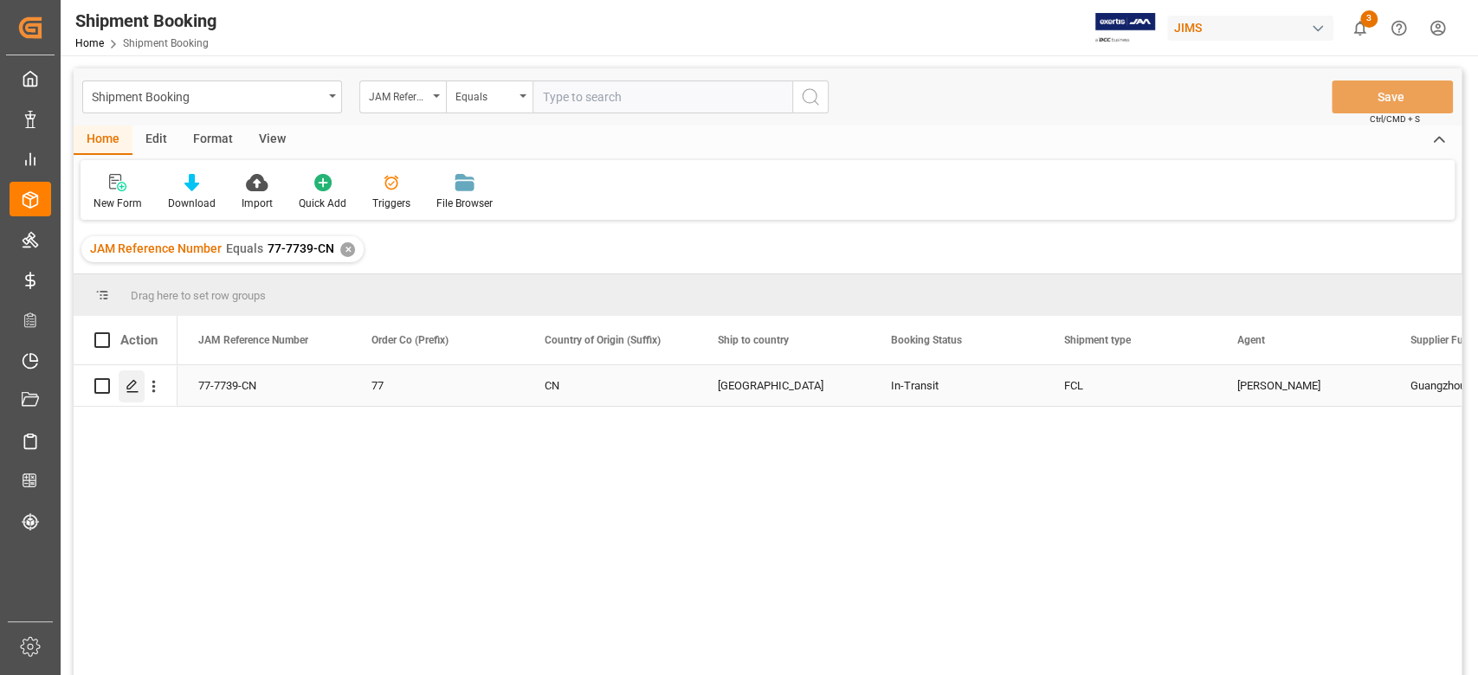
click at [134, 390] on icon "Press SPACE to select this row." at bounding box center [133, 386] width 14 height 14
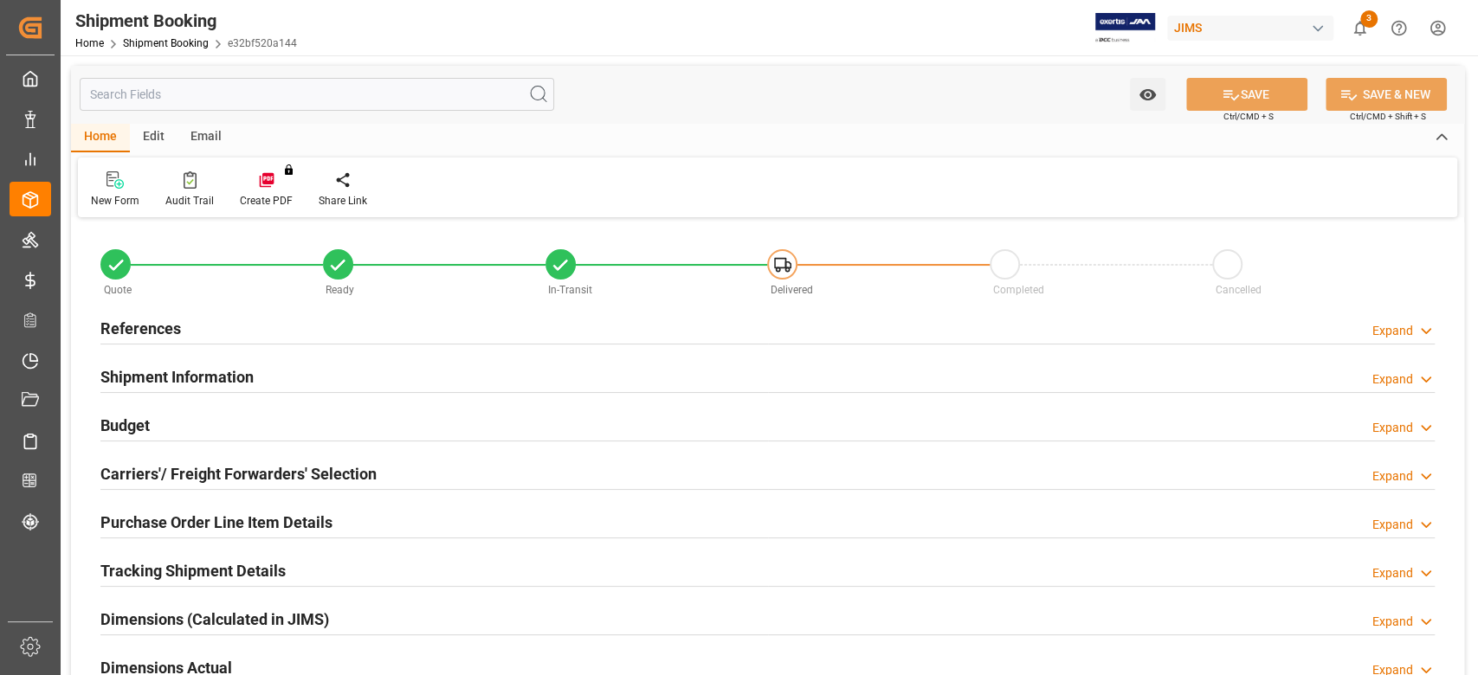
type input "1"
type input "11-08-2025"
click at [160, 332] on h2 "References" at bounding box center [140, 328] width 81 height 23
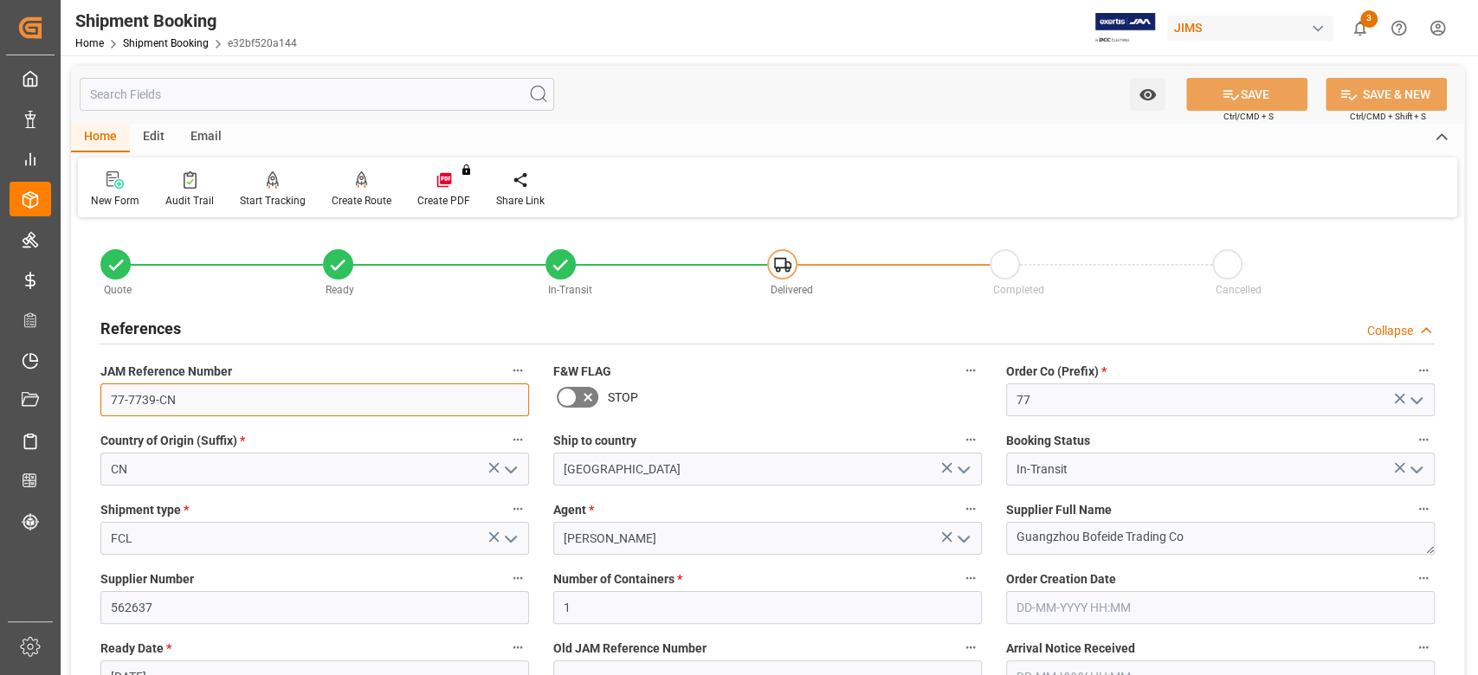
click at [209, 399] on input "77-7739-CN" at bounding box center [314, 400] width 429 height 33
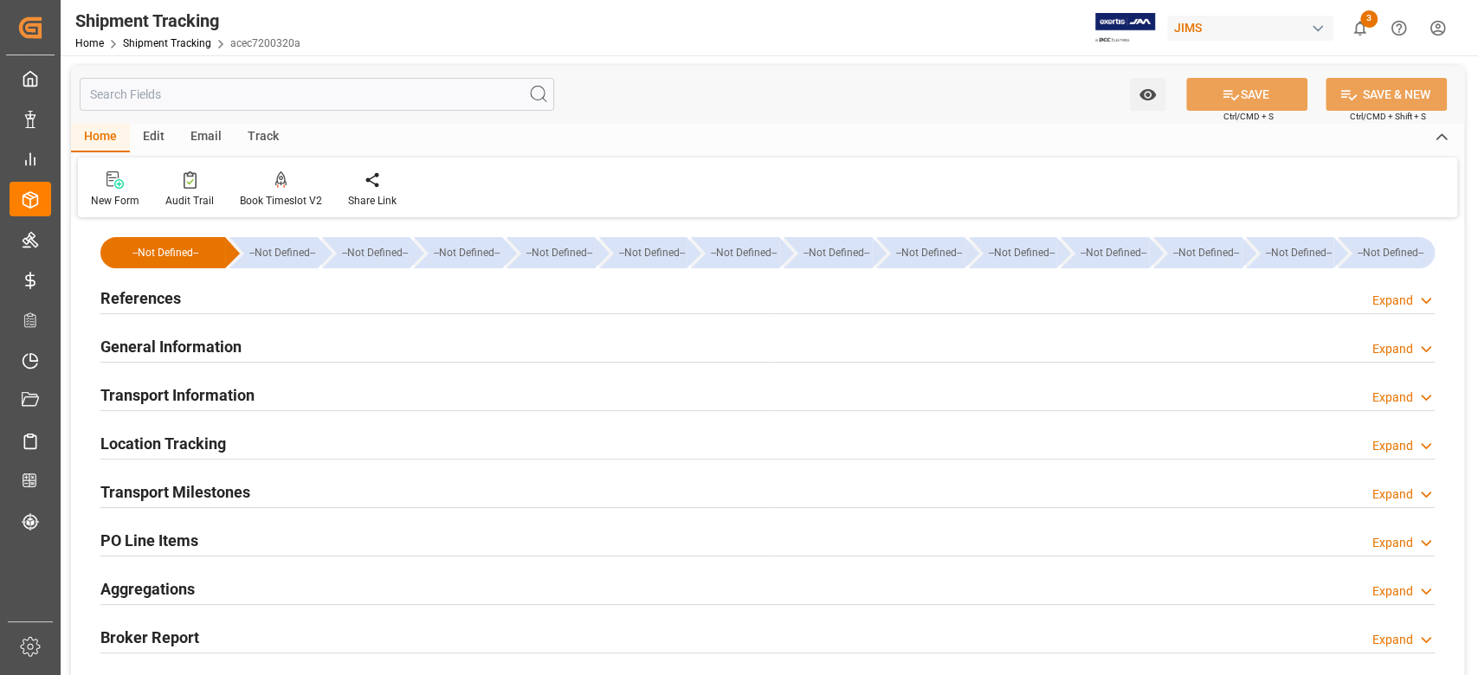
click at [176, 493] on h2 "Transport Milestones" at bounding box center [175, 491] width 150 height 23
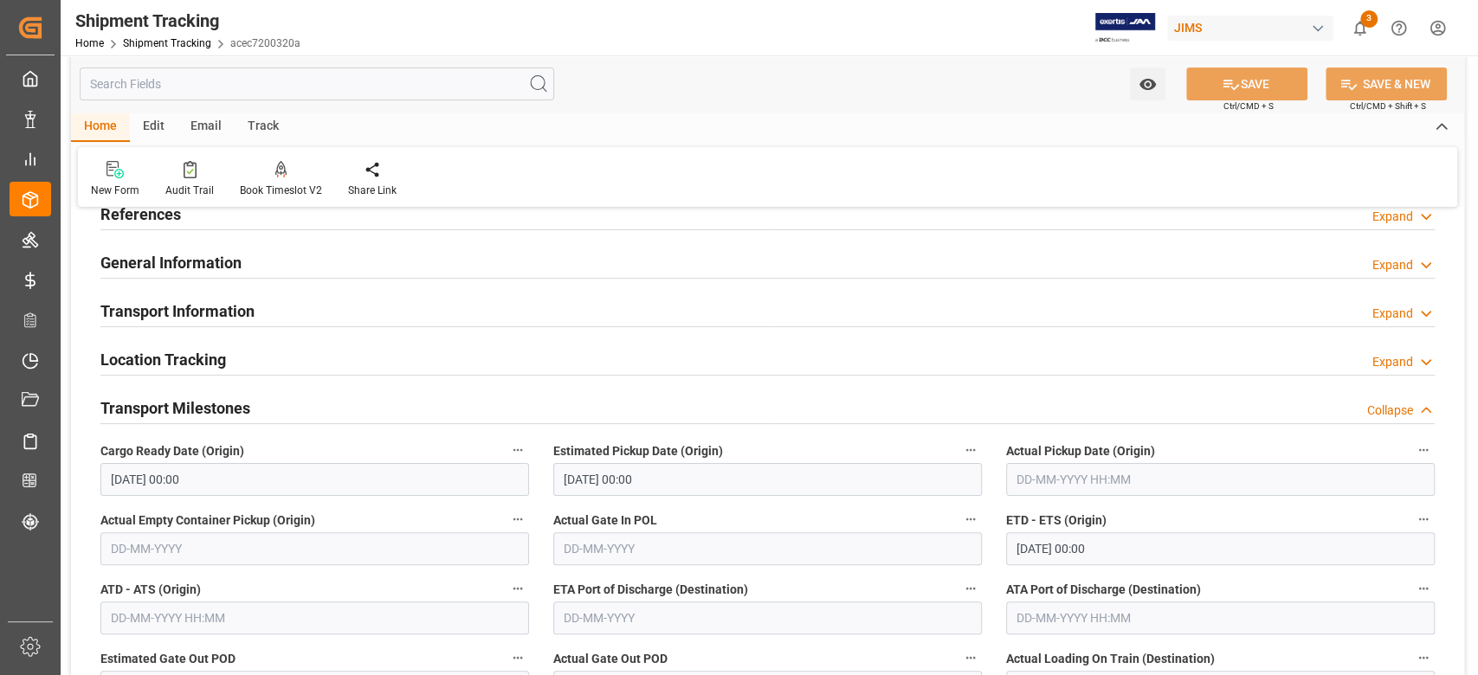
scroll to position [115, 0]
